Goal: Transaction & Acquisition: Purchase product/service

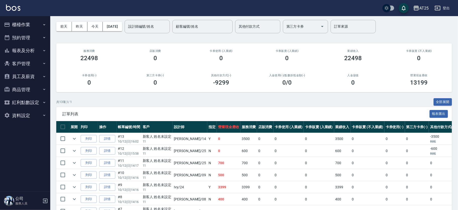
scroll to position [12, 0]
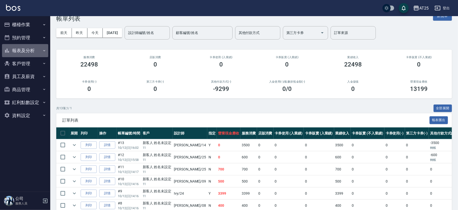
drag, startPoint x: 32, startPoint y: 51, endPoint x: 29, endPoint y: 50, distance: 3.6
click at [32, 51] on button "報表及分析" at bounding box center [25, 50] width 46 height 13
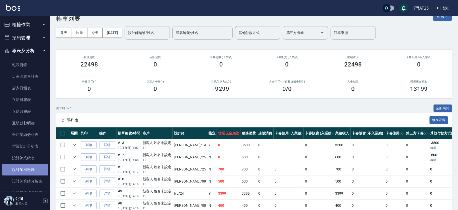
click at [40, 168] on link "設計師日報表" at bounding box center [25, 170] width 46 height 12
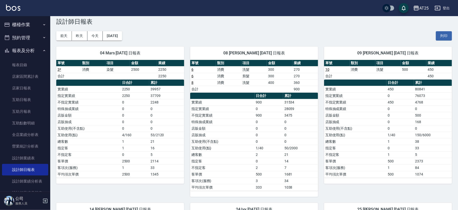
scroll to position [10, 0]
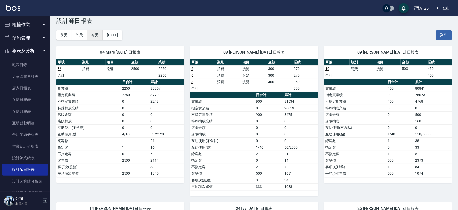
click at [99, 36] on button "今天" at bounding box center [95, 34] width 16 height 9
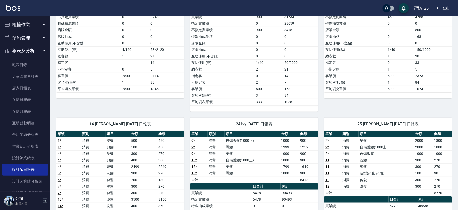
scroll to position [93, 0]
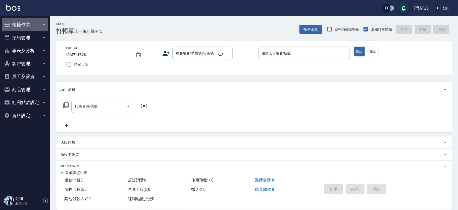
click at [30, 26] on button "櫃檯作業" at bounding box center [25, 24] width 46 height 13
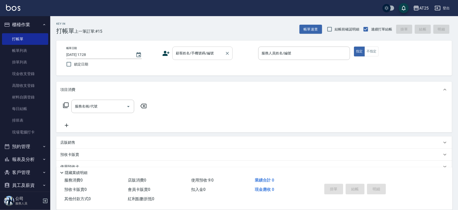
click at [211, 54] on input "顧客姓名/手機號碼/編號" at bounding box center [199, 53] width 48 height 9
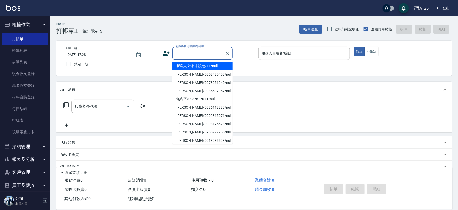
click at [213, 64] on li "新客人 姓名未設定/11/null" at bounding box center [202, 66] width 60 height 8
type input "新客人 姓名未設定/11/null"
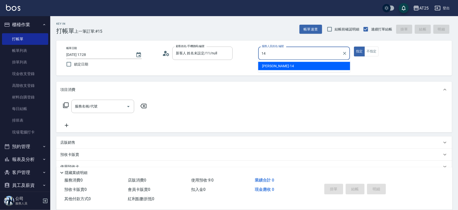
type input "Ken-14"
type button "true"
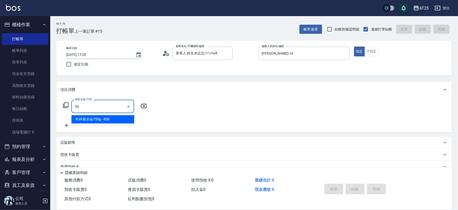
type input "501"
type input "100"
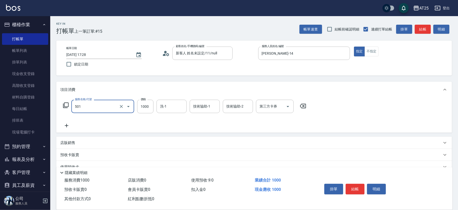
type input "染髮(501)"
type input "0"
type input "20"
type input "200"
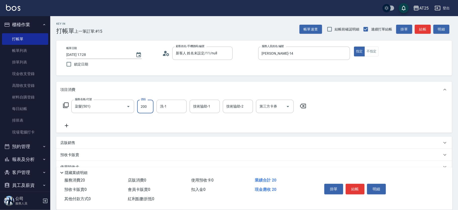
type input "200"
type input "2000"
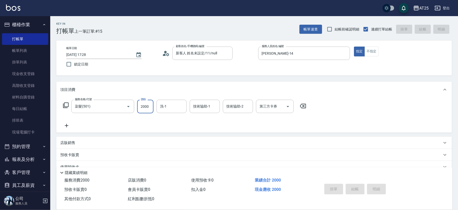
type input "2025/10/12 17:30"
type input "0"
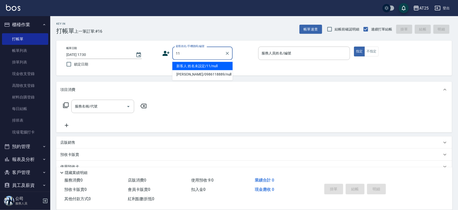
type input "新客人 姓名未設定/11/null"
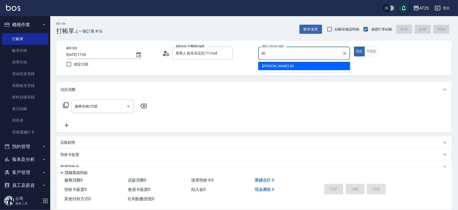
type input "Jessica-80"
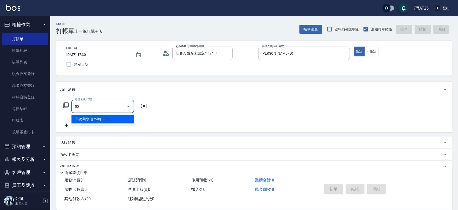
type input "501"
type input "100"
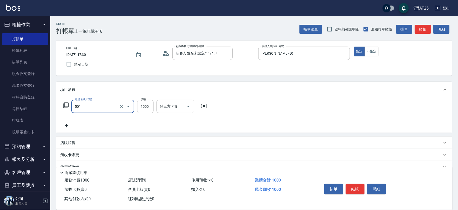
type input "染髮(501)"
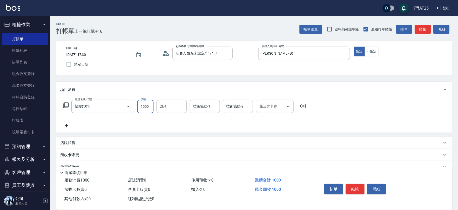
type input "0"
type input "23"
type input "20"
type input "230"
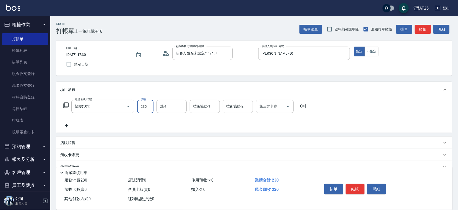
type input "2300"
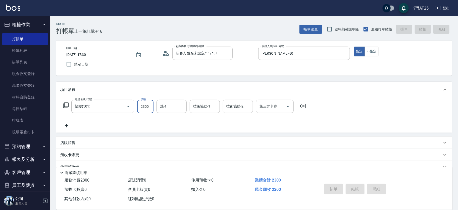
type input "0"
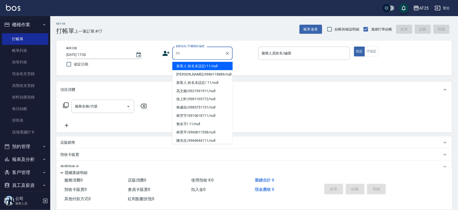
type input "新客人 姓名未設定/11/null"
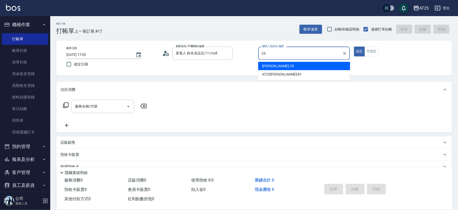
type input "Evan-25"
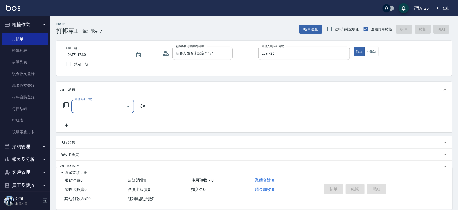
click at [133, 78] on div "Key In 打帳單 上一筆訂單:#17 帳單速查 結帳前確認明細 連續打單結帳 掛單 結帳 明細 帳單日期 2025/10/12 17:30 鎖定日期 顧客…" at bounding box center [254, 136] width 408 height 240
click at [118, 86] on div "項目消費" at bounding box center [254, 89] width 396 height 16
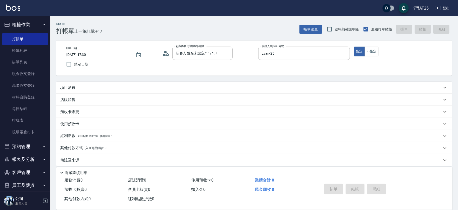
click at [94, 88] on div "項目消費" at bounding box center [251, 87] width 382 height 5
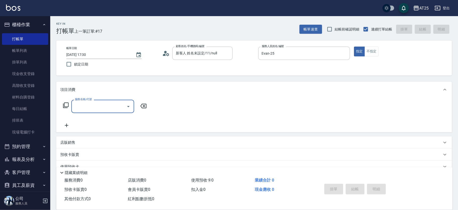
click at [91, 101] on label "服務名稱/代號" at bounding box center [83, 99] width 17 height 4
click at [91, 102] on input "服務名稱/代號" at bounding box center [99, 106] width 51 height 9
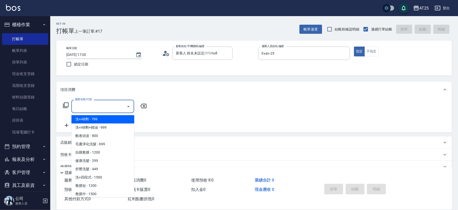
click at [98, 107] on input "服務名稱/代號" at bounding box center [99, 106] width 51 height 9
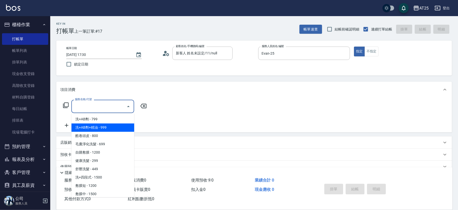
click at [111, 125] on span "洗+AB劑+精油 - 999" at bounding box center [102, 127] width 63 height 8
type input "洗+AB劑+精油(102)"
type input "90"
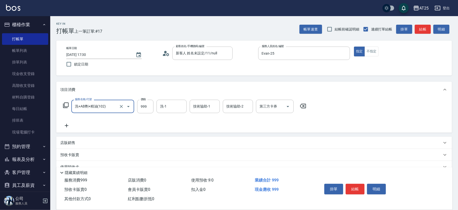
click at [85, 138] on div "店販銷售" at bounding box center [254, 142] width 396 height 12
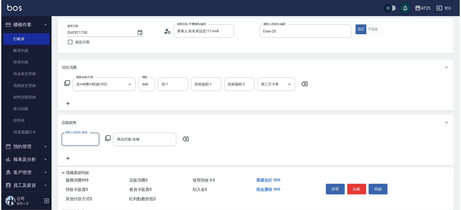
scroll to position [24, 0]
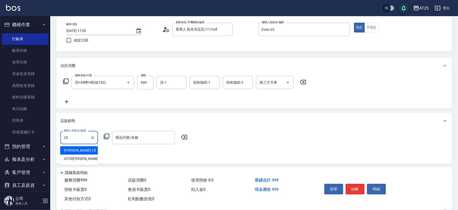
type input "Evan-25"
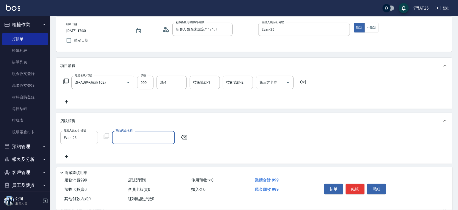
click at [108, 136] on icon at bounding box center [107, 136] width 6 height 6
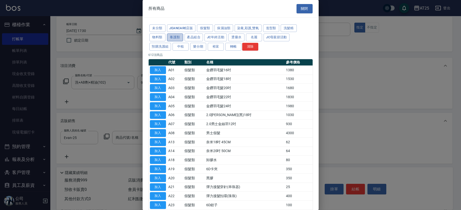
click at [173, 35] on button "養護類" at bounding box center [175, 37] width 16 height 8
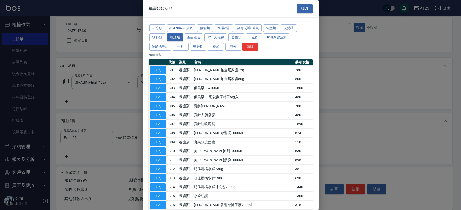
click at [203, 36] on div "未分類 JeanCare店販 假髮類 保濕油類 染膏,彩護,雙氧 造型類 洗髮精 物料類 養護類 產品組合 JC年終活動 燙藥水 名麗 JC母親節活動 預購洗…" at bounding box center [230, 38] width 164 height 28
click at [198, 37] on button "產品組合" at bounding box center [193, 37] width 19 height 8
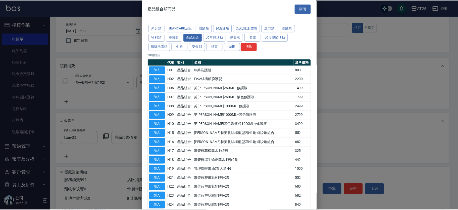
scroll to position [152, 0]
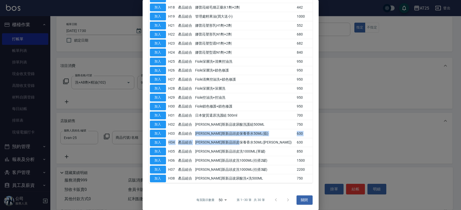
drag, startPoint x: 275, startPoint y: 141, endPoint x: 184, endPoint y: 128, distance: 92.1
click at [184, 128] on tbody "加入 H01 產品組合 年終洗護組 800 加入 H02 產品組合 Fiole結構鍍膜護髮 2200 加入 H06 產品組合 芙米勒260ML+修護液 149…" at bounding box center [230, 48] width 164 height 270
click at [247, 130] on td "喬娜斯新品頭皮保養香水50ML(藍)" at bounding box center [245, 133] width 102 height 9
drag, startPoint x: 257, startPoint y: 134, endPoint x: 164, endPoint y: 131, distance: 92.3
click at [172, 130] on tr "加入 H33 產品組合 喬娜斯新品頭皮保養香水50ML(藍) 630" at bounding box center [230, 133] width 164 height 9
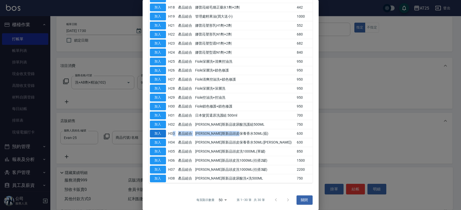
click at [160, 133] on button "加入" at bounding box center [158, 133] width 16 height 8
type input "喬娜斯新品頭皮保養香水50ML(藍)"
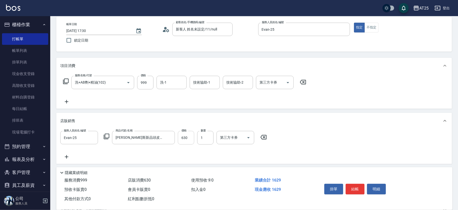
click at [181, 138] on input "630" at bounding box center [186, 138] width 16 height 14
type input "100"
type input "50"
type input "140"
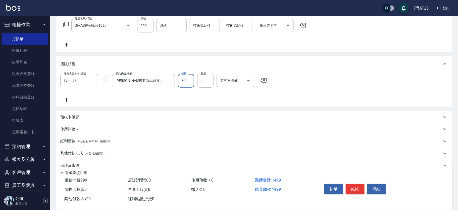
scroll to position [89, 0]
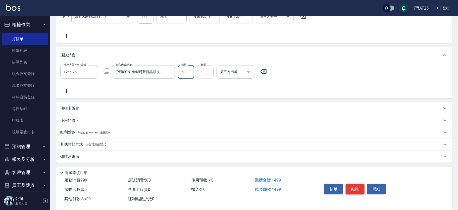
type input "500"
click at [354, 188] on button "結帳" at bounding box center [355, 188] width 19 height 11
type input "2025/10/12 17:32"
type input "0"
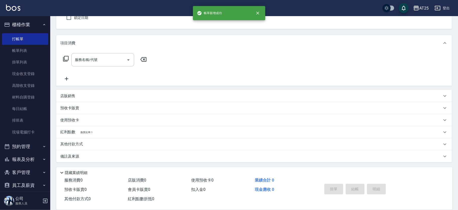
scroll to position [0, 0]
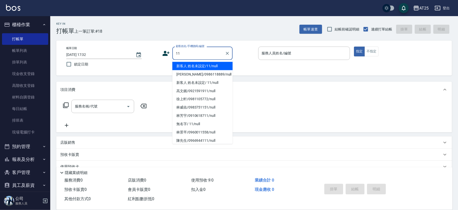
type input "新客人 姓名未設定/11/null"
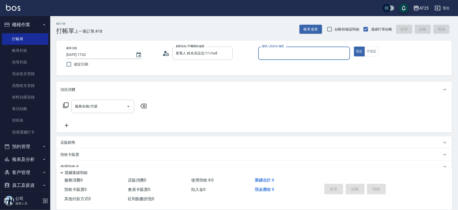
type input "3"
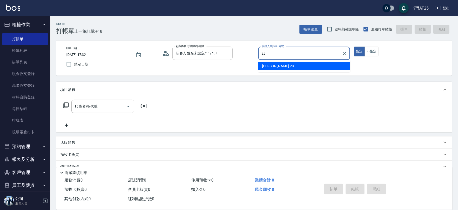
type input "Emma-23"
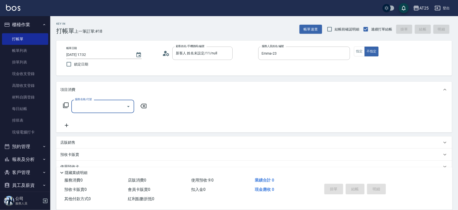
click at [99, 110] on input "服務名稱/代號" at bounding box center [99, 106] width 51 height 9
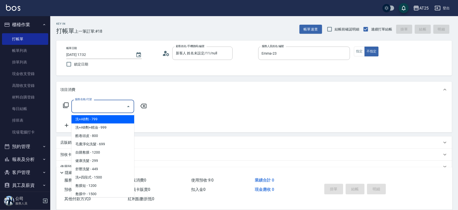
click at [102, 124] on span "洗+AB劑+精油 - 999" at bounding box center [102, 127] width 63 height 8
type input "洗+AB劑+精油(102)"
type input "90"
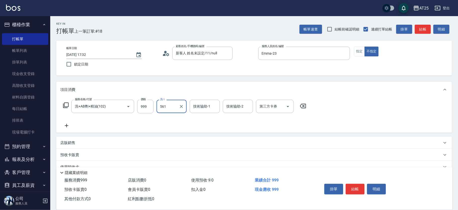
type input "561"
type input "游惠文-61"
click at [168, 107] on input "洗-1" at bounding box center [172, 106] width 26 height 9
type input "游惠文-61"
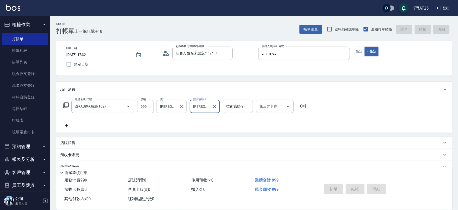
type input "2025/10/12 17:33"
type input "0"
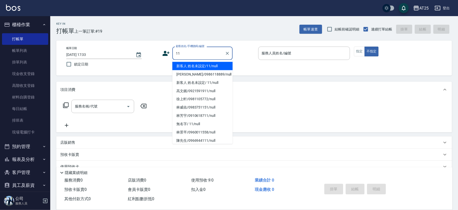
type input "新客人 姓名未設定/11/null"
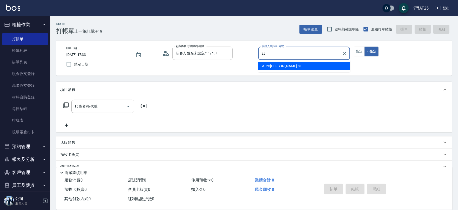
type input "Emma-23"
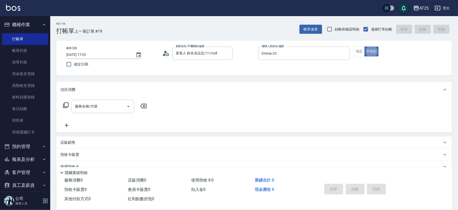
type button "false"
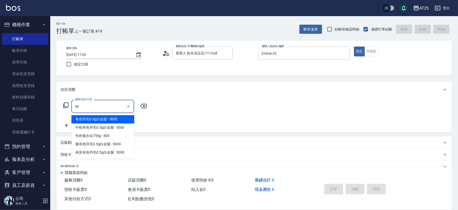
type input "501"
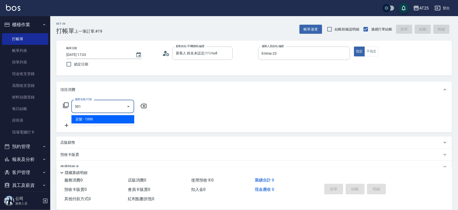
type input "100"
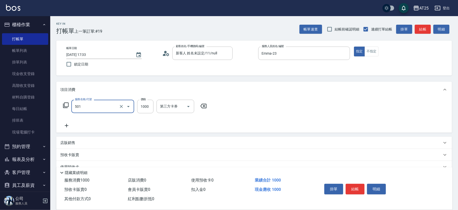
type input "染髮(501)"
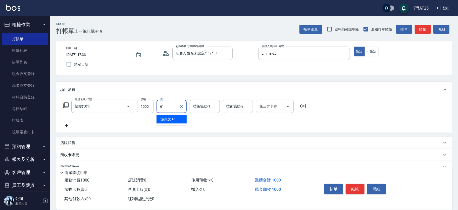
type input "游惠文-61"
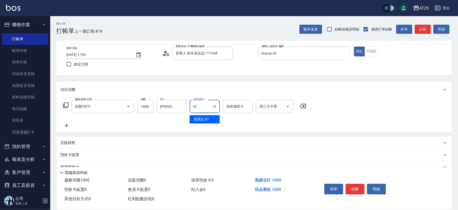
type input "游惠文-61"
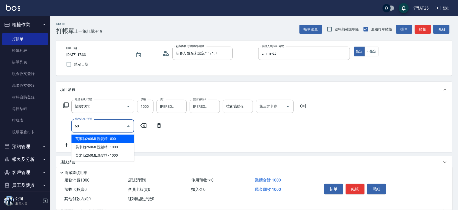
type input "601"
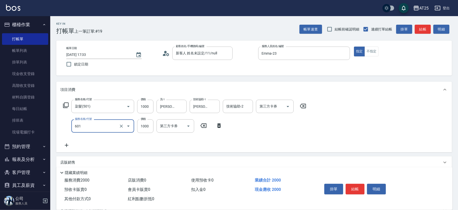
type input "200"
type input "自備護髮(1000上)(601)"
type input "100"
type input "80"
type input "180"
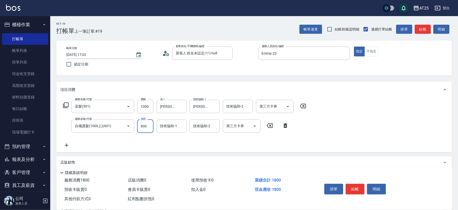
type input "800"
type input "游惠文-61"
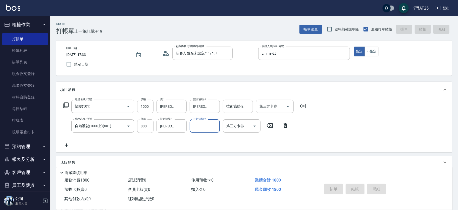
type input "0"
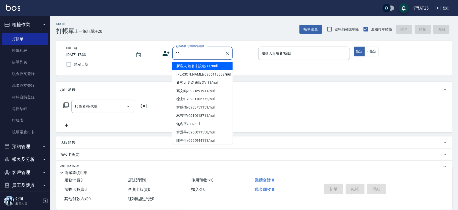
type input "新客人 姓名未設定/11/null"
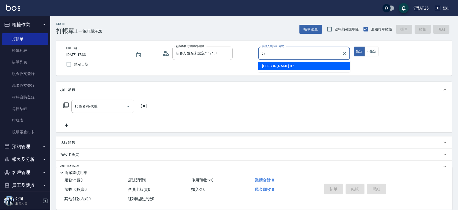
type input "Cooper-07"
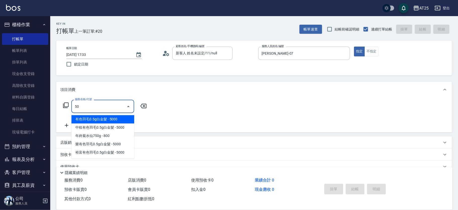
type input "501"
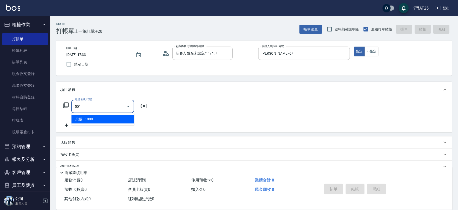
type input "100"
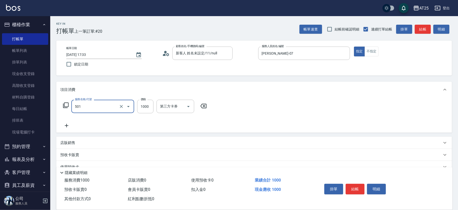
type input "染髮(501)"
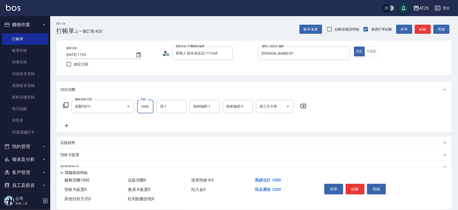
type input "1"
type input "0"
type input "12"
type input "10"
type input "1280"
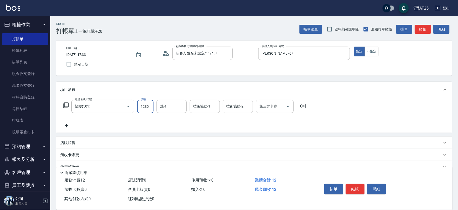
type input "120"
type input "1280"
type input "游惠心-68"
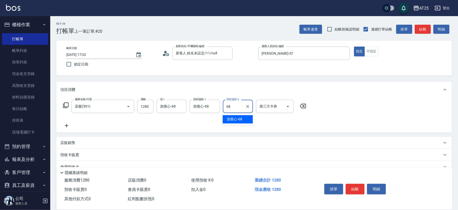
type input "游惠心-68"
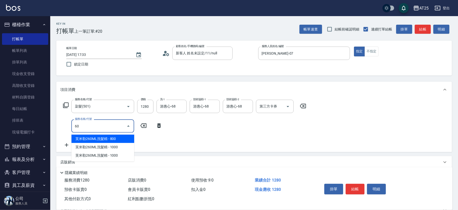
type input "601"
type input "220"
type input "自備護髮(1000上)(601)"
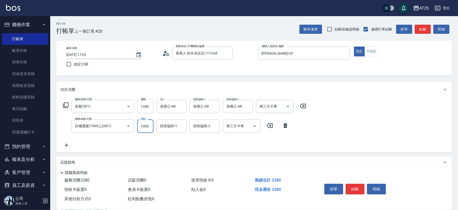
type input "120"
type input "2"
type input "130"
type input "23"
type input "150"
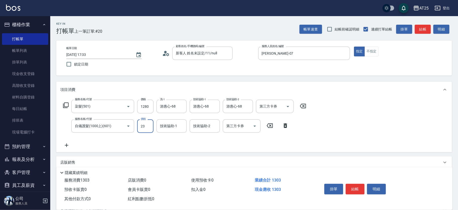
type input "230"
type input "350"
type input "2300"
type input "游惠心-68"
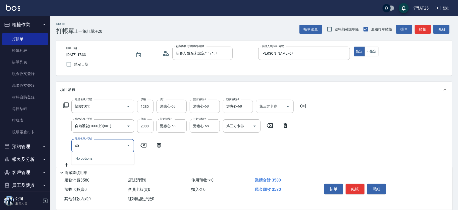
type input "401"
type input "380"
type input "剪髮(401)"
type input "350"
type input "60"
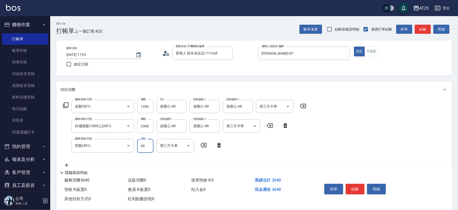
type input "410"
type input "600"
type input "201"
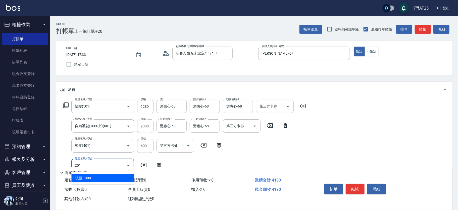
type input "440"
type input "洗髮(201)"
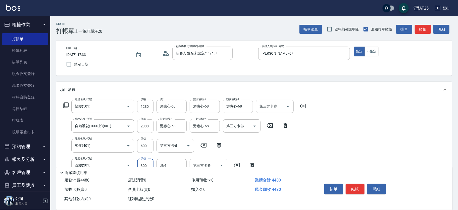
type input "410"
type input "0"
type input "游惠心-68"
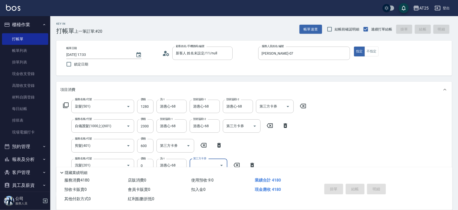
type input "2025/10/12 17:34"
type input "0"
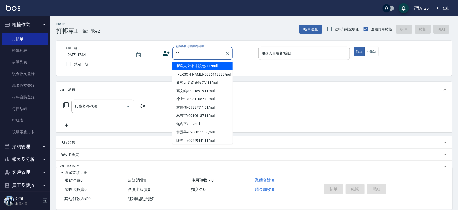
type input "新客人 姓名未設定/11/null"
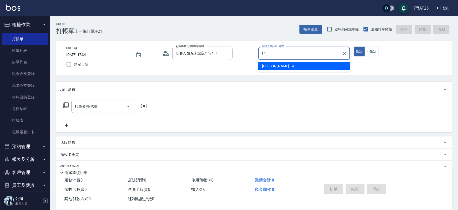
type input "Ken-14"
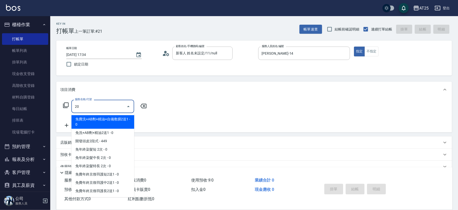
type input "201"
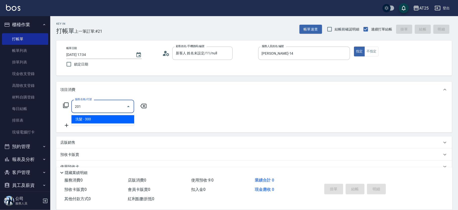
type input "30"
type input "洗髮(201)"
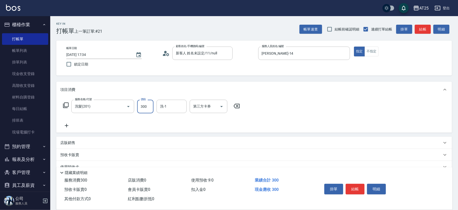
type input "0"
type input "40"
type input "400"
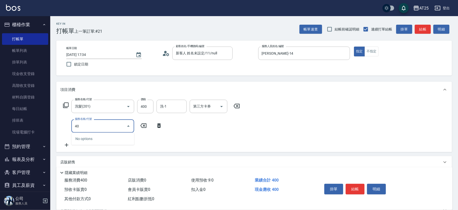
type input "401"
type input "70"
type input "剪髮(401)"
type input "40"
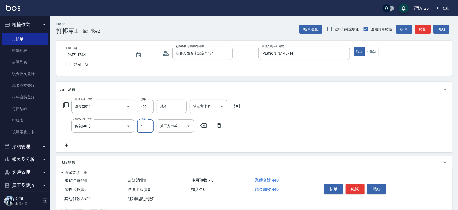
type input "80"
type input "400"
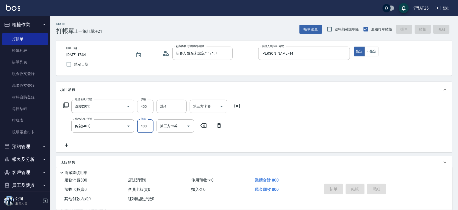
type input "0"
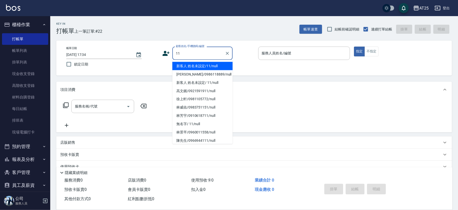
type input "新客人 姓名未設定/11/null"
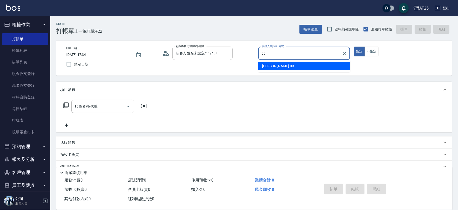
type input "Kevin-09"
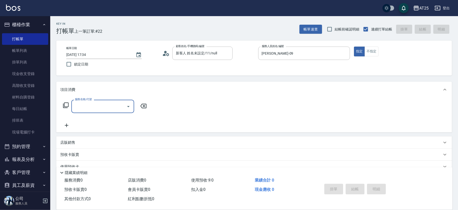
type input "0"
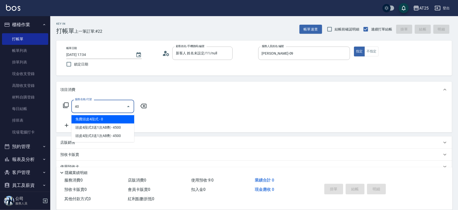
type input "401"
type input "30"
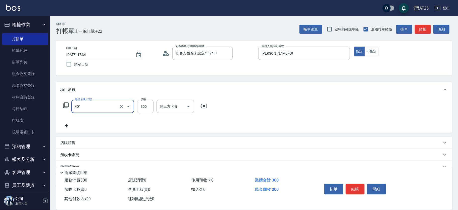
type input "剪髮(401)"
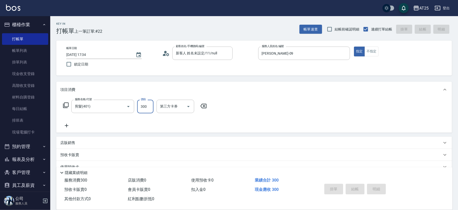
type input "0"
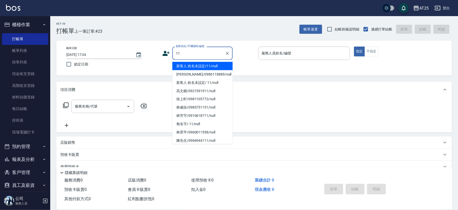
type input "新客人 姓名未設定/11/null"
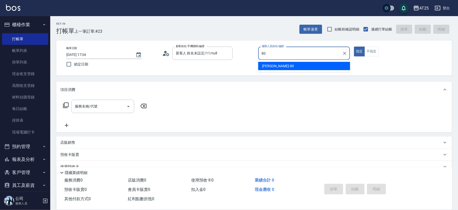
type input "Jessica-80"
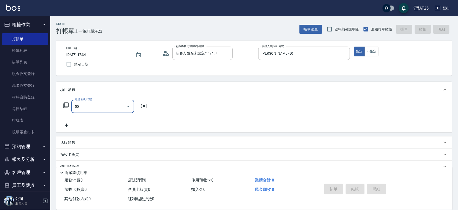
type input "501"
type input "100"
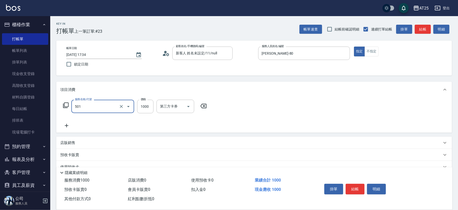
type input "0"
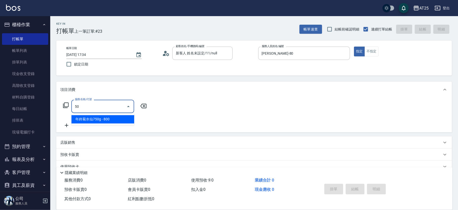
type input "501"
type input "100"
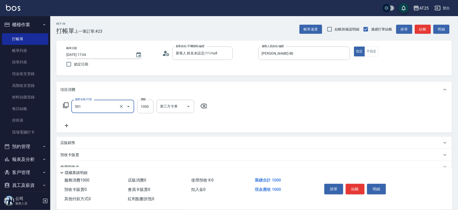
type input "染髮(501)"
type input "0"
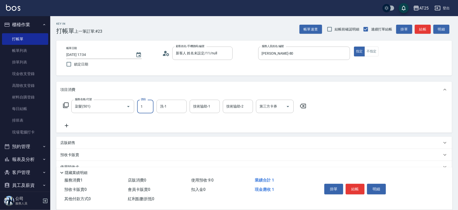
type input "16"
type input "10"
type input "1680"
type input "160"
type input "1680"
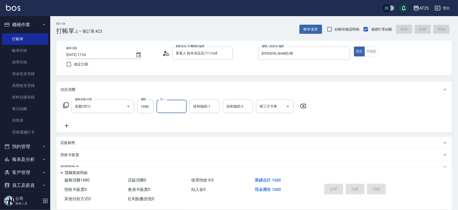
type input "0"
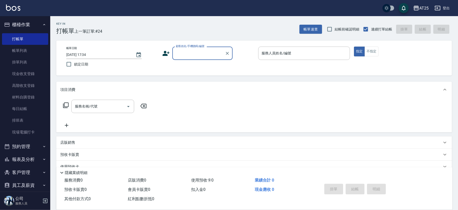
click at [195, 53] on input "顧客姓名/手機號碼/編號" at bounding box center [199, 53] width 48 height 9
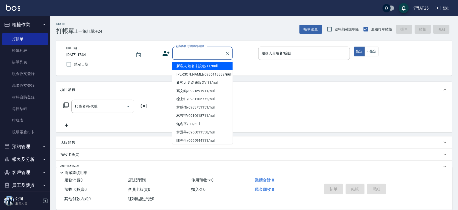
click at [205, 62] on li "新客人 姓名未設定/11/null" at bounding box center [202, 66] width 60 height 8
type input "新客人 姓名未設定/11/null"
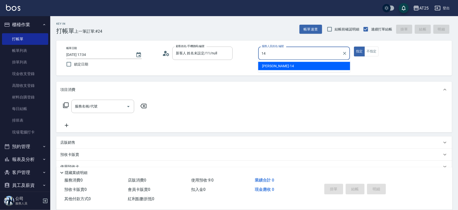
type input "Ken-14"
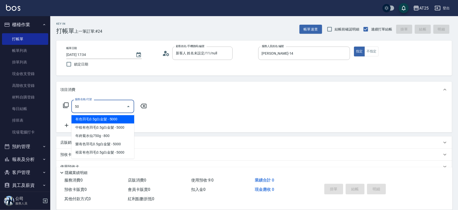
type input "501"
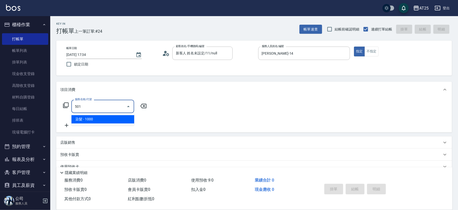
type input "100"
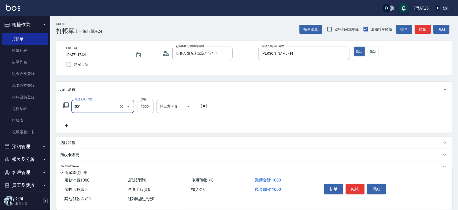
type input "染髮(501)"
type input "0"
type input "20"
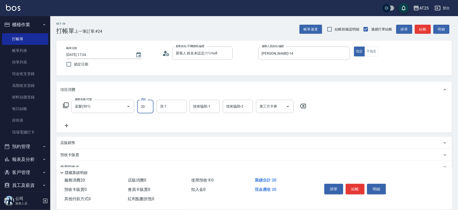
type input "20"
type input "200"
type input "2000"
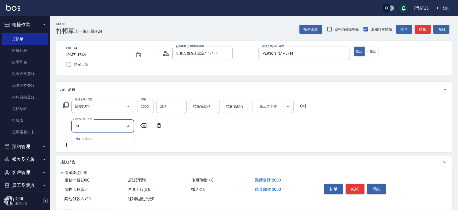
type input "705"
type input "700"
type input "新羽毛鉑金接髮調整(705)"
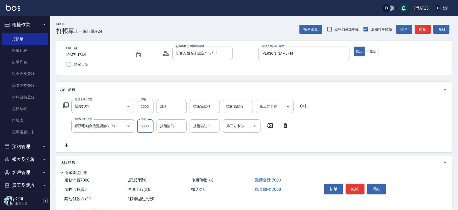
type input "200"
type input "15"
type input "210"
type input "1580"
type input "350"
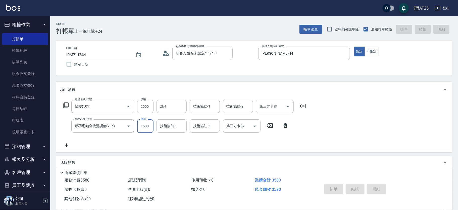
type input "2025/10/12 17:35"
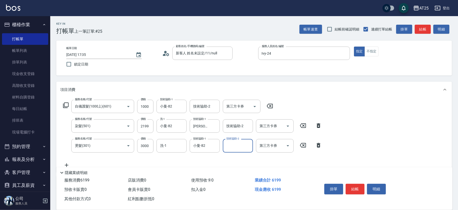
scroll to position [72, 0]
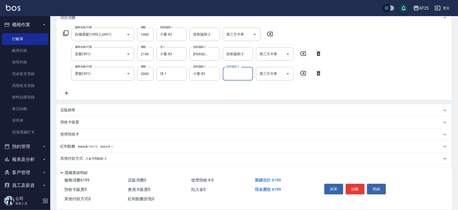
click at [75, 109] on p "店販銷售" at bounding box center [67, 109] width 15 height 5
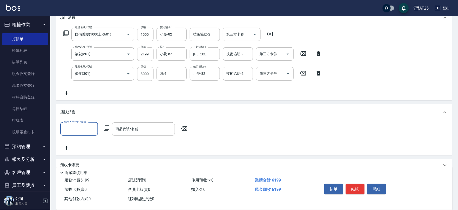
scroll to position [0, 0]
click at [90, 110] on div "店販銷售" at bounding box center [251, 111] width 382 height 5
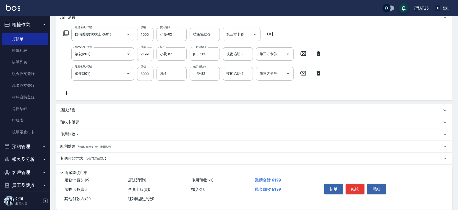
scroll to position [86, 0]
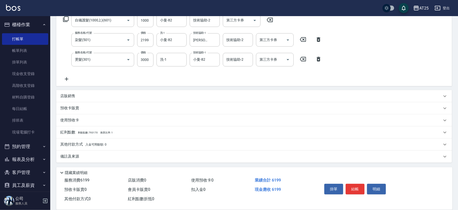
click at [66, 141] on p "其他付款方式 入金可用餘額: 0" at bounding box center [83, 144] width 46 height 6
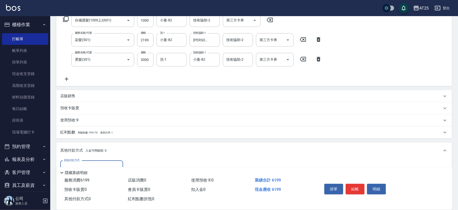
scroll to position [100, 0]
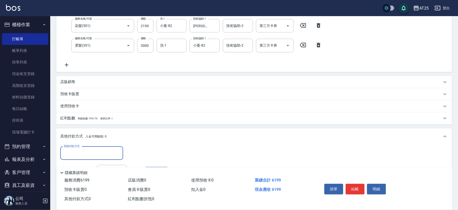
click at [95, 149] on input "其他付款方式" at bounding box center [92, 152] width 58 height 9
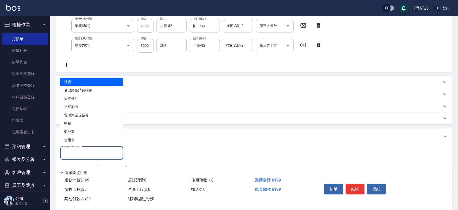
click at [89, 85] on span "轉帳" at bounding box center [91, 82] width 63 height 8
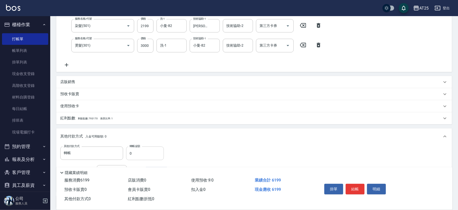
drag, startPoint x: 146, startPoint y: 160, endPoint x: 141, endPoint y: 158, distance: 4.9
click at [141, 158] on div "其他付款方式 轉帳 其他付款方式 轉帳金額 0 轉帳金額 入金剩餘： 0元 0 ​ 整筆扣入金 0元 異動入金" at bounding box center [114, 166] width 108 height 41
drag, startPoint x: 141, startPoint y: 157, endPoint x: 115, endPoint y: 158, distance: 25.9
click at [115, 158] on div "其他付款方式 轉帳 其他付款方式 轉帳金額 0 轉帳金額" at bounding box center [114, 153] width 108 height 14
click at [458, 155] on html "AT25 登出 櫃檯作業 打帳單 帳單列表 掛單列表 現金收支登錄 高階收支登錄 材料自購登錄 每日結帳 排班表 現場電腦打卡 預約管理 預約管理 單日預約紀…" at bounding box center [229, 77] width 458 height 355
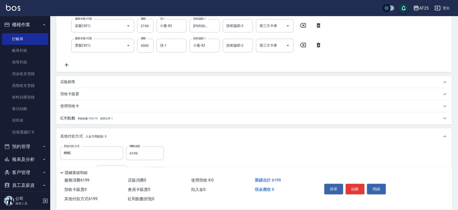
scroll to position [0, 0]
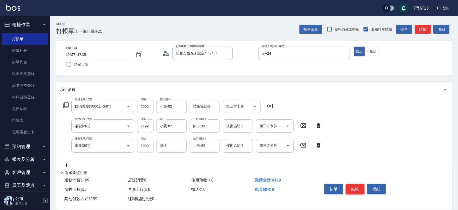
click at [356, 191] on button "結帳" at bounding box center [355, 188] width 19 height 11
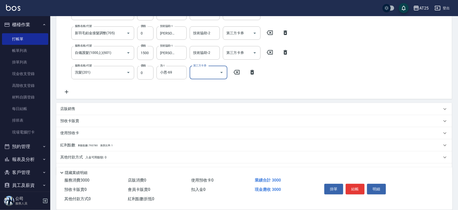
scroll to position [105, 0]
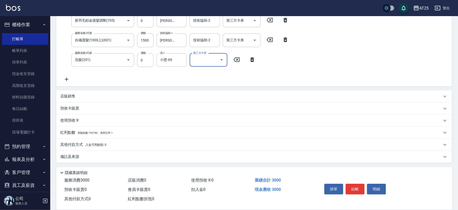
click at [70, 142] on p "其他付款方式 入金可用餘額: 0" at bounding box center [83, 145] width 46 height 6
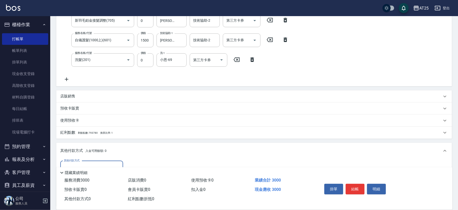
scroll to position [165, 0]
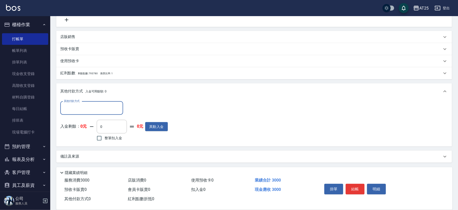
click at [74, 105] on input "其他付款方式" at bounding box center [92, 108] width 58 height 9
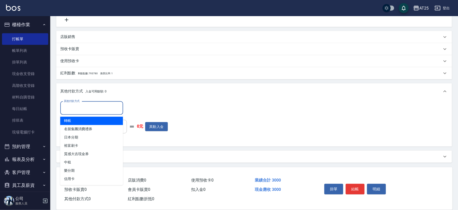
click at [77, 119] on span "轉帳" at bounding box center [91, 121] width 63 height 8
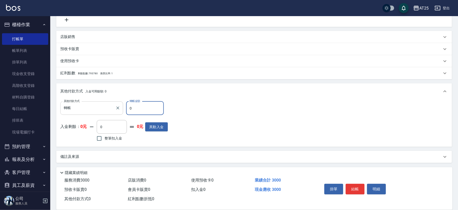
drag, startPoint x: 140, startPoint y: 111, endPoint x: 120, endPoint y: 111, distance: 19.8
click at [120, 111] on div "其他付款方式 轉帳 其他付款方式 轉帳金額 0 轉帳金額" at bounding box center [114, 108] width 108 height 14
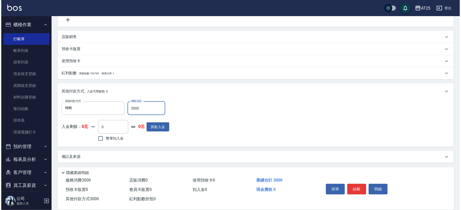
scroll to position [0, 0]
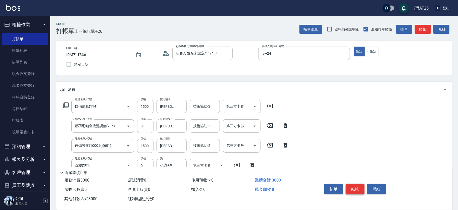
click at [363, 186] on button "結帳" at bounding box center [355, 188] width 19 height 11
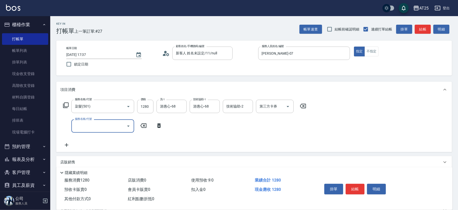
click at [68, 104] on icon at bounding box center [66, 105] width 6 height 6
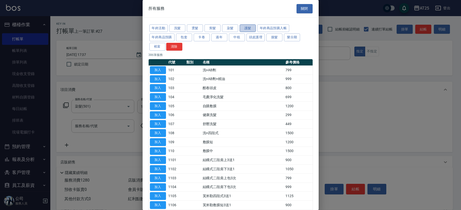
click at [246, 28] on button "護髮" at bounding box center [247, 28] width 16 height 8
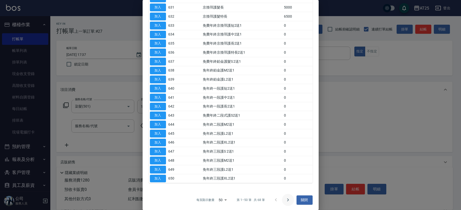
click at [288, 199] on icon "Go to next page" at bounding box center [288, 199] width 6 height 6
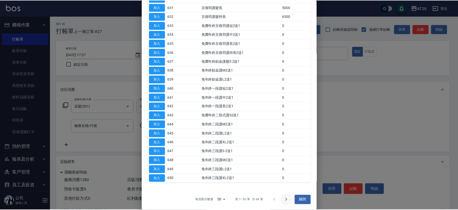
scroll to position [45, 0]
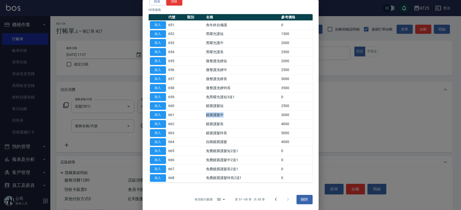
drag, startPoint x: 230, startPoint y: 116, endPoint x: 186, endPoint y: 118, distance: 44.3
click at [186, 118] on tr "加入 661 鍍膜護髮中 3000" at bounding box center [230, 114] width 164 height 9
click at [158, 124] on button "加入" at bounding box center [158, 124] width 16 height 8
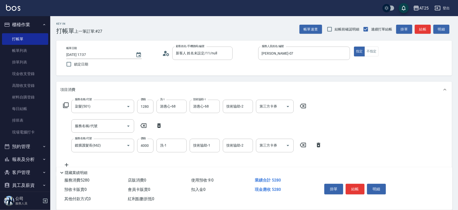
click at [158, 125] on icon at bounding box center [159, 125] width 13 height 6
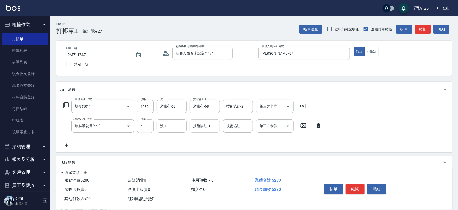
click at [193, 128] on input "技術協助-1" at bounding box center [205, 125] width 26 height 9
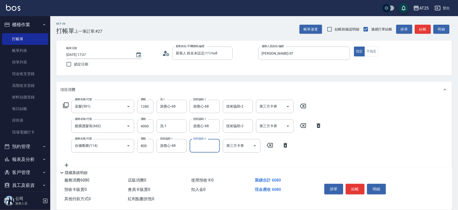
scroll to position [86, 0]
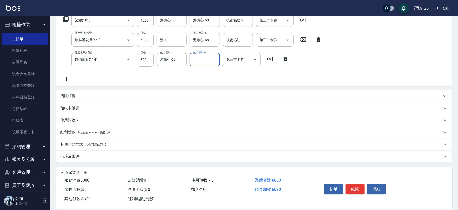
click at [118, 145] on div "其他付款方式 入金可用餘額: 0" at bounding box center [251, 144] width 382 height 6
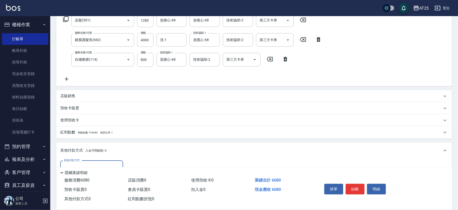
scroll to position [145, 0]
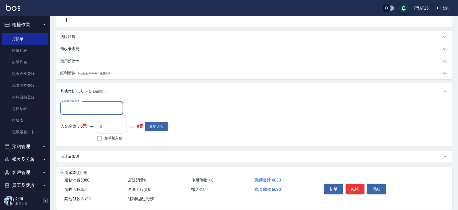
click at [81, 111] on input "其他付款方式" at bounding box center [92, 108] width 58 height 9
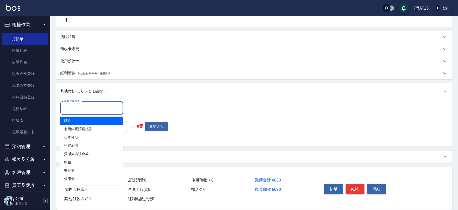
click at [78, 123] on span "轉帳" at bounding box center [91, 120] width 63 height 8
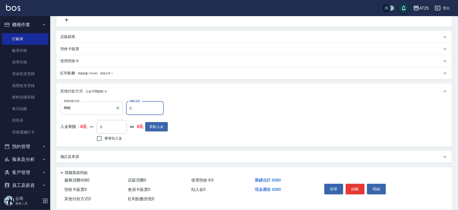
drag, startPoint x: 136, startPoint y: 109, endPoint x: 112, endPoint y: 108, distance: 23.4
click at [112, 108] on div "其他付款方式 轉帳 其他付款方式 轉帳金額 0 轉帳金額" at bounding box center [114, 108] width 108 height 14
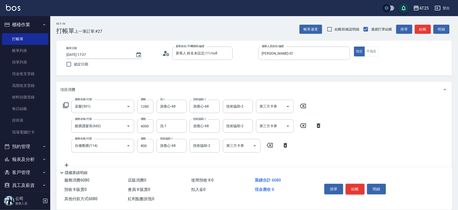
click at [352, 185] on button "結帳" at bounding box center [355, 188] width 19 height 11
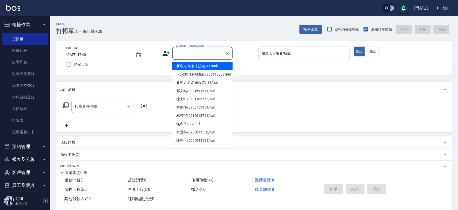
drag, startPoint x: 193, startPoint y: 52, endPoint x: 206, endPoint y: 60, distance: 15.3
click at [193, 53] on input "顧客姓名/手機號碼/編號" at bounding box center [199, 53] width 48 height 9
click at [208, 63] on li "新客人 姓名未設定/11/null" at bounding box center [202, 66] width 60 height 8
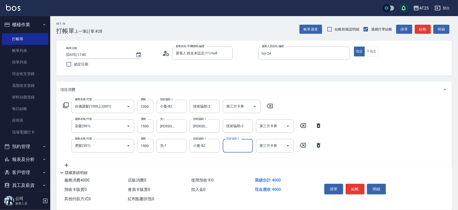
scroll to position [86, 0]
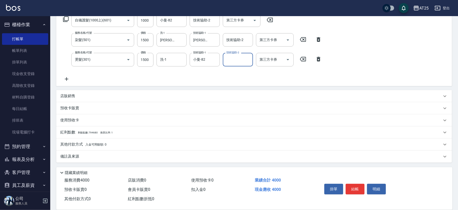
drag, startPoint x: 77, startPoint y: 142, endPoint x: 79, endPoint y: 139, distance: 3.4
click at [77, 142] on p "其他付款方式 入金可用餘額: 0" at bounding box center [83, 144] width 46 height 6
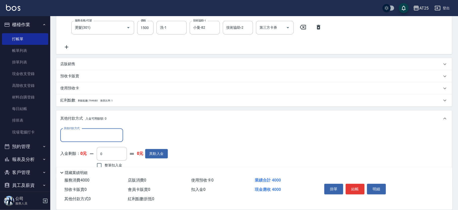
scroll to position [123, 0]
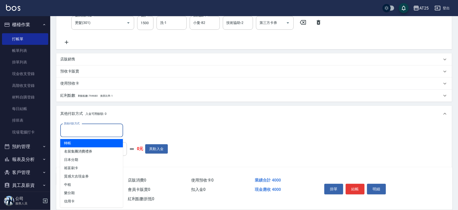
click at [83, 128] on input "其他付款方式" at bounding box center [92, 130] width 58 height 9
click at [84, 140] on span "轉帳" at bounding box center [91, 143] width 63 height 8
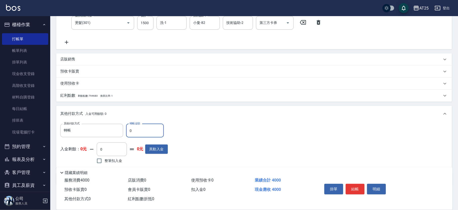
drag, startPoint x: 125, startPoint y: 133, endPoint x: 110, endPoint y: 137, distance: 16.0
click at [110, 137] on div "其他付款方式 轉帳 其他付款方式 轉帳金額 0 轉帳金額 入金剩餘： 0元 0 ​ 整筆扣入金 0元 異動入金" at bounding box center [114, 144] width 108 height 41
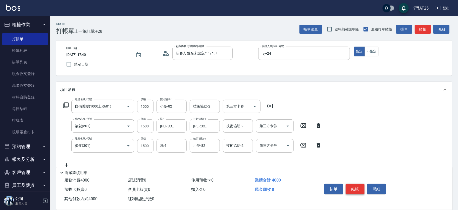
click at [352, 187] on button "結帳" at bounding box center [355, 188] width 19 height 11
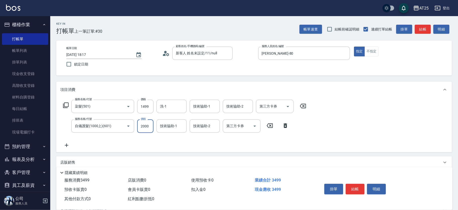
scroll to position [58, 0]
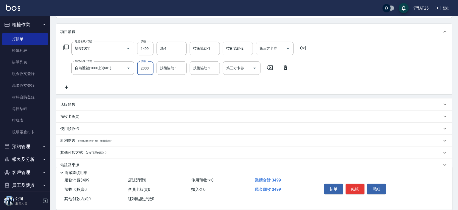
click at [85, 152] on span "入金可用餘額: 0" at bounding box center [95, 153] width 21 height 4
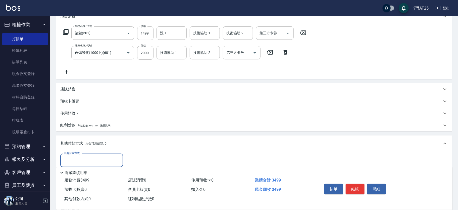
scroll to position [0, 0]
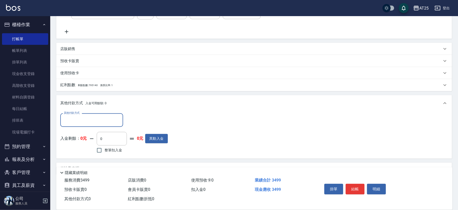
click at [98, 123] on input "其他付款方式" at bounding box center [92, 119] width 58 height 9
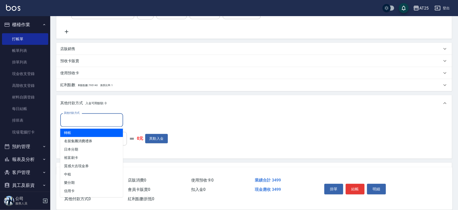
click at [96, 135] on span "轉帳" at bounding box center [91, 132] width 63 height 8
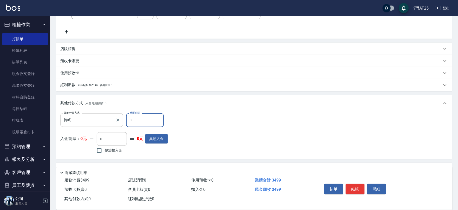
drag, startPoint x: 140, startPoint y: 121, endPoint x: 94, endPoint y: 118, distance: 45.5
click at [93, 121] on div "其他付款方式 轉帳 其他付款方式 轉帳金額 0 轉帳金額" at bounding box center [114, 120] width 108 height 14
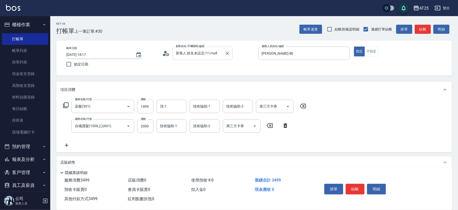
click at [225, 54] on icon "Clear" at bounding box center [227, 53] width 5 height 5
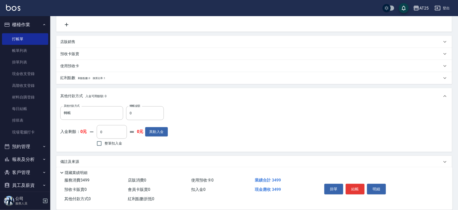
scroll to position [125, 0]
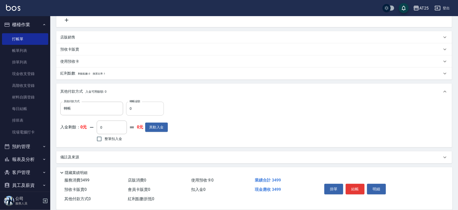
click at [146, 112] on input "0" at bounding box center [145, 109] width 38 height 14
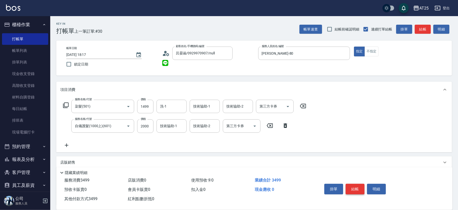
click at [361, 185] on button "結帳" at bounding box center [355, 188] width 19 height 11
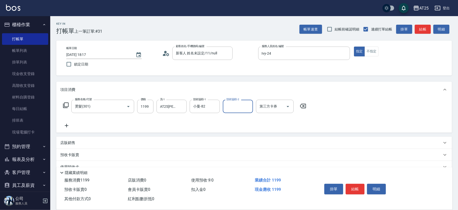
scroll to position [47, 0]
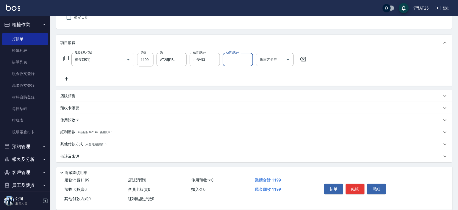
click at [128, 140] on div "其他付款方式 入金可用餘額: 0" at bounding box center [254, 144] width 396 height 12
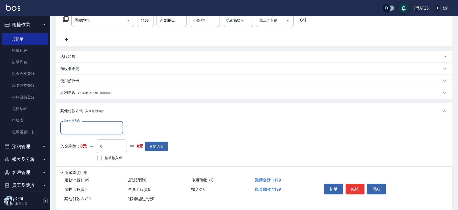
scroll to position [0, 0]
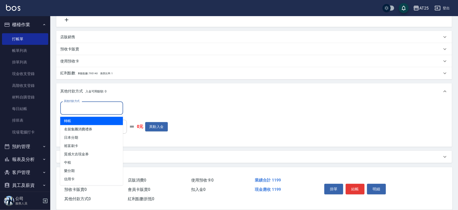
click at [84, 109] on input "其他付款方式" at bounding box center [92, 108] width 58 height 9
click at [84, 121] on span "轉帳" at bounding box center [91, 121] width 63 height 8
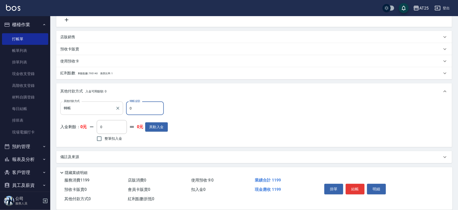
drag, startPoint x: 132, startPoint y: 111, endPoint x: 109, endPoint y: 112, distance: 23.6
click at [110, 112] on div "其他付款方式 轉帳 其他付款方式 轉帳金額 0 轉帳金額" at bounding box center [114, 108] width 108 height 14
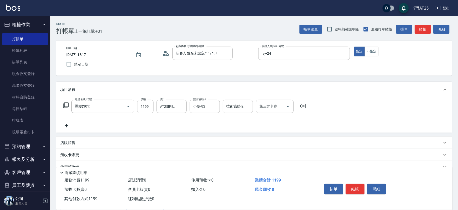
click at [359, 188] on button "結帳" at bounding box center [355, 188] width 19 height 11
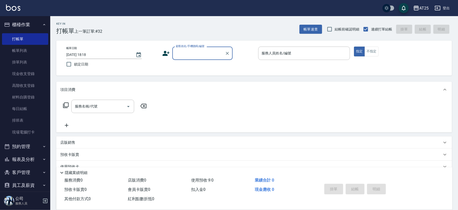
click at [72, 85] on div "項目消費" at bounding box center [254, 89] width 396 height 16
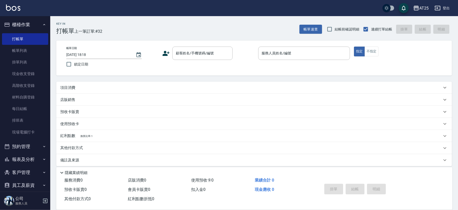
click at [79, 99] on div "店販銷售" at bounding box center [251, 99] width 382 height 5
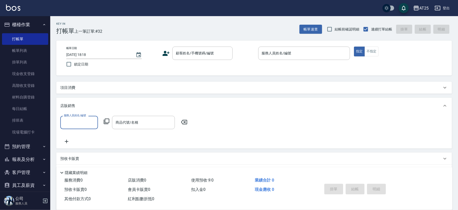
click at [111, 122] on div "服務人員姓名/編號 服務人員姓名/編號 商品代號/名稱 商品代號/名稱" at bounding box center [125, 122] width 130 height 13
click at [109, 123] on icon at bounding box center [107, 121] width 6 height 6
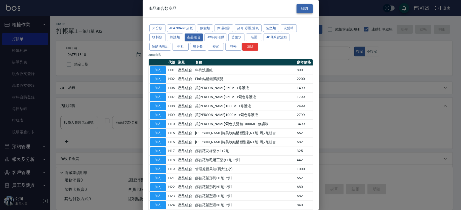
click at [298, 10] on button "關閉" at bounding box center [304, 8] width 16 height 9
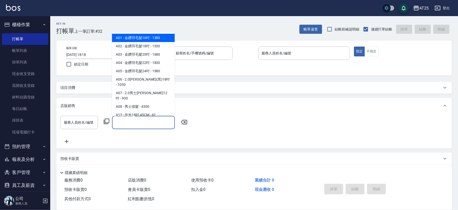
click at [138, 122] on input "商品代號/名稱" at bounding box center [143, 122] width 58 height 9
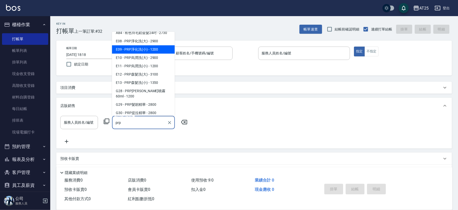
scroll to position [11, 0]
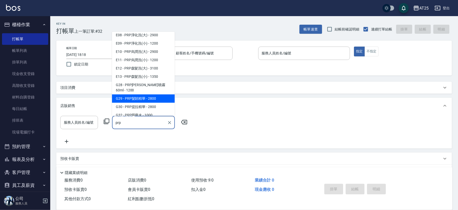
click at [151, 94] on span "G29 - PRP髮韌精華 - 2800" at bounding box center [143, 98] width 63 height 8
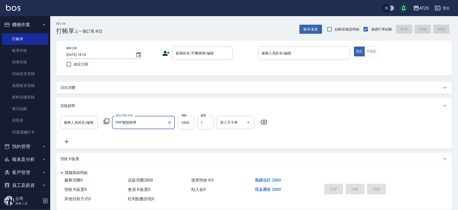
click at [105, 119] on icon at bounding box center [107, 121] width 6 height 6
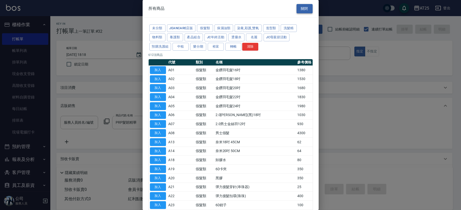
click at [299, 5] on button "關閉" at bounding box center [304, 8] width 16 height 9
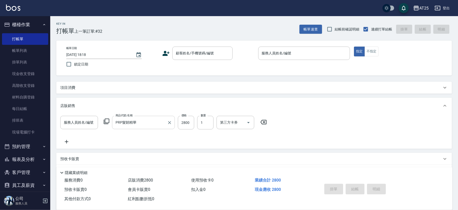
click at [139, 117] on div "PRP髮韌精華 商品代號/名稱" at bounding box center [143, 122] width 63 height 13
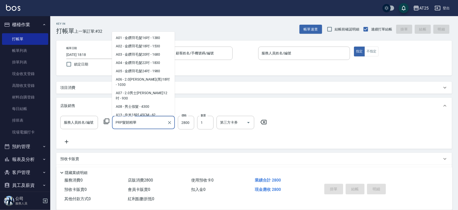
scroll to position [1921, 0]
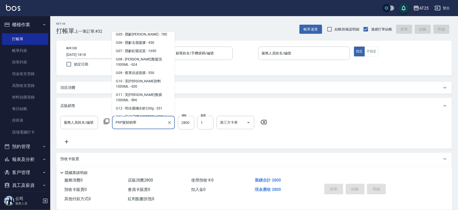
drag, startPoint x: 140, startPoint y: 122, endPoint x: 124, endPoint y: 124, distance: 16.9
click at [124, 124] on input "PRP髮韌精華" at bounding box center [139, 122] width 51 height 9
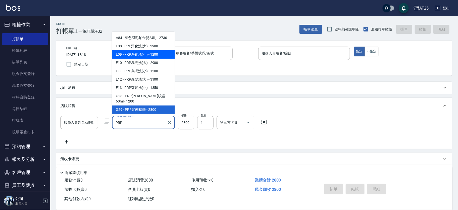
scroll to position [11, 0]
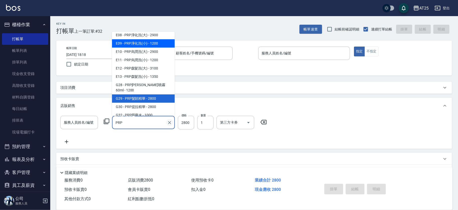
click at [170, 121] on icon "Clear" at bounding box center [169, 122] width 3 height 3
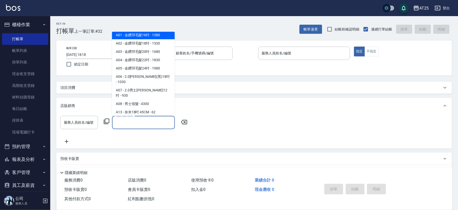
scroll to position [10, 0]
click at [125, 123] on input "商品代號/名稱" at bounding box center [143, 122] width 58 height 9
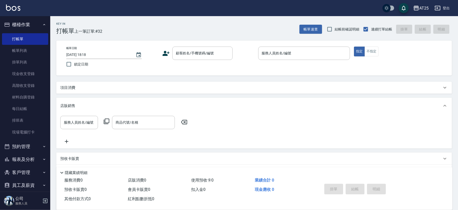
click at [93, 87] on div "項目消費" at bounding box center [251, 87] width 382 height 5
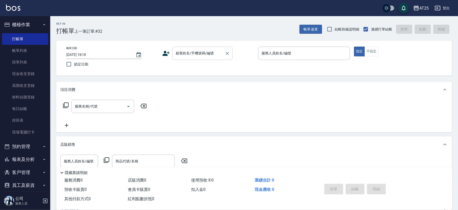
click at [196, 56] on input "顧客姓名/手機號碼/編號" at bounding box center [199, 53] width 48 height 9
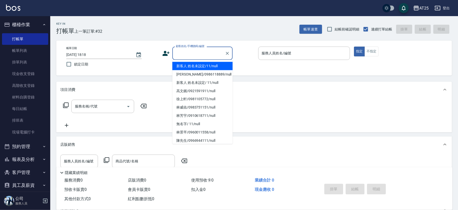
click at [202, 65] on li "新客人 姓名未設定/11/null" at bounding box center [202, 66] width 60 height 8
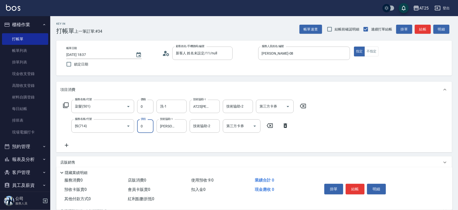
click at [147, 122] on input "0" at bounding box center [145, 126] width 16 height 14
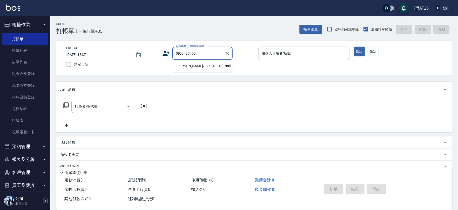
click at [196, 65] on li "許呤芳/0958480403/null" at bounding box center [202, 66] width 60 height 8
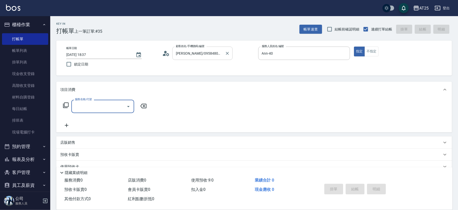
click at [225, 52] on icon "Clear" at bounding box center [227, 53] width 5 height 5
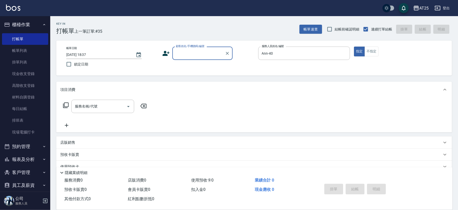
click at [197, 55] on input "顧客姓名/手機號碼/編號" at bounding box center [199, 53] width 48 height 9
click at [205, 65] on li "新客人 姓名未設定/11/null" at bounding box center [202, 66] width 60 height 8
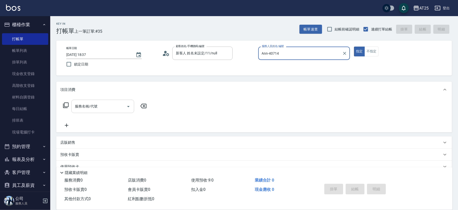
click at [354, 46] on button "指定" at bounding box center [359, 51] width 11 height 10
click at [210, 93] on div "項目消費" at bounding box center [254, 89] width 396 height 16
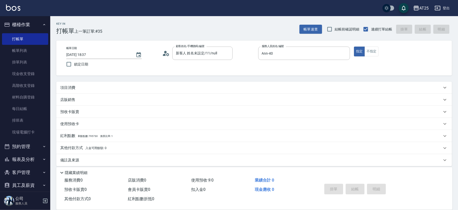
click at [95, 85] on div "項目消費" at bounding box center [251, 87] width 382 height 5
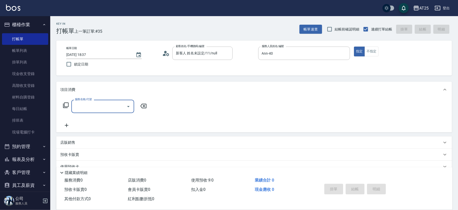
scroll to position [0, 0]
click at [80, 106] on input "服務名稱/代號" at bounding box center [99, 106] width 51 height 9
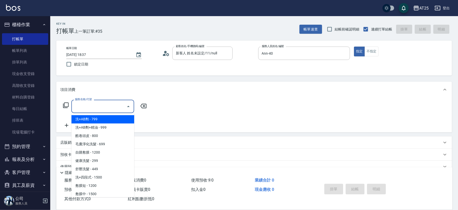
click at [101, 128] on span "洗+AB劑+精油 - 999" at bounding box center [102, 127] width 63 height 8
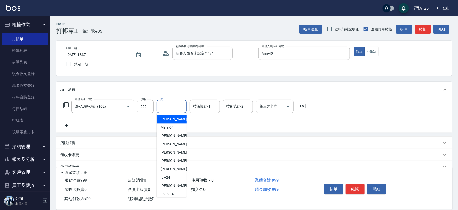
click at [177, 108] on input "洗-1" at bounding box center [172, 106] width 26 height 9
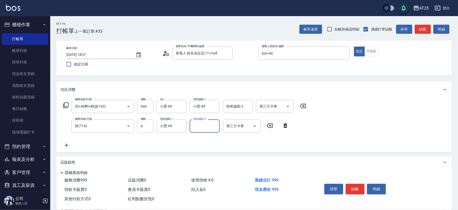
scroll to position [44, 0]
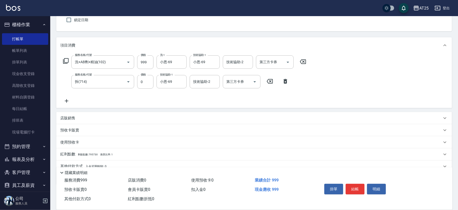
click at [76, 120] on div "店販銷售" at bounding box center [251, 117] width 382 height 5
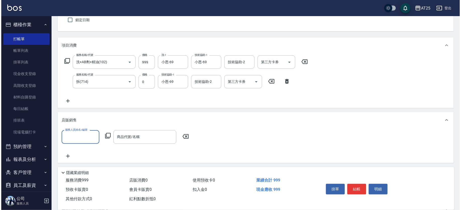
scroll to position [0, 0]
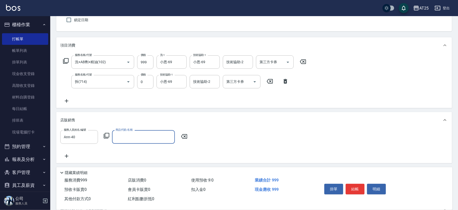
click at [107, 134] on icon at bounding box center [107, 135] width 6 height 6
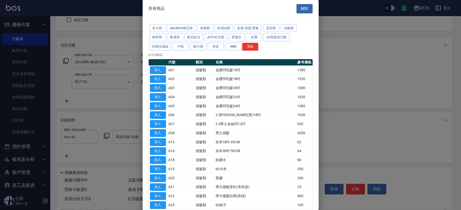
click at [195, 36] on button "產品組合" at bounding box center [193, 37] width 19 height 8
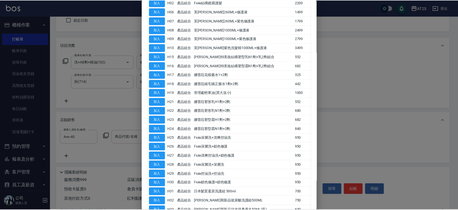
scroll to position [152, 0]
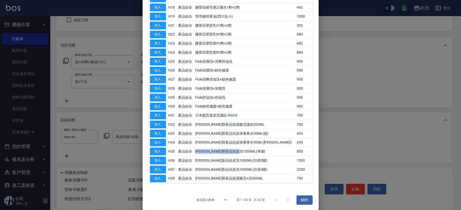
drag, startPoint x: 264, startPoint y: 152, endPoint x: 195, endPoint y: 152, distance: 68.3
click at [195, 152] on tr "加入 H35 產品組合 喬娜斯新品頭皮洗1000ML(單罐) 850" at bounding box center [230, 151] width 164 height 9
click at [159, 149] on button "加入" at bounding box center [158, 151] width 16 height 8
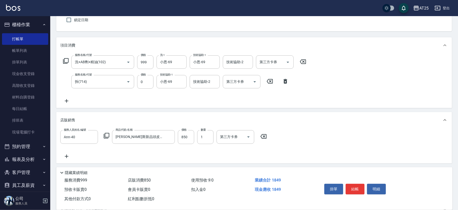
scroll to position [109, 0]
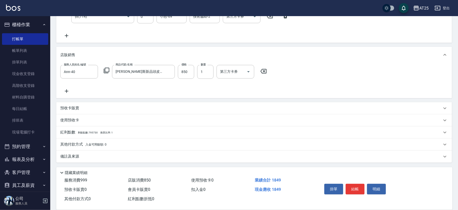
click at [134, 144] on div "其他付款方式 入金可用餘額: 0" at bounding box center [251, 144] width 382 height 6
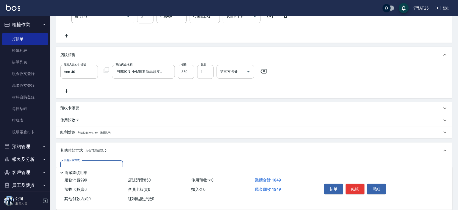
scroll to position [168, 0]
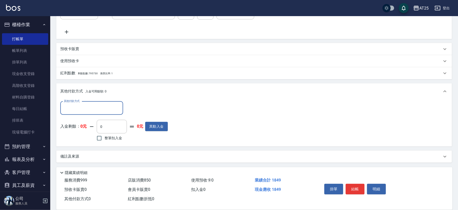
click at [103, 111] on input "其他付款方式" at bounding box center [92, 108] width 58 height 9
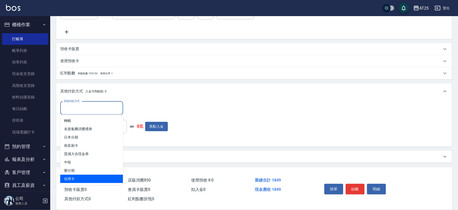
click at [79, 179] on span "信用卡" at bounding box center [91, 178] width 63 height 8
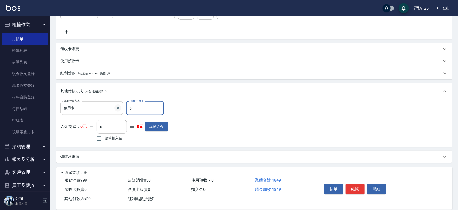
drag, startPoint x: 141, startPoint y: 108, endPoint x: 120, endPoint y: 108, distance: 21.4
click at [120, 108] on div "其他付款方式 信用卡 其他付款方式 信用卡金額 0 信用卡金額" at bounding box center [114, 108] width 108 height 14
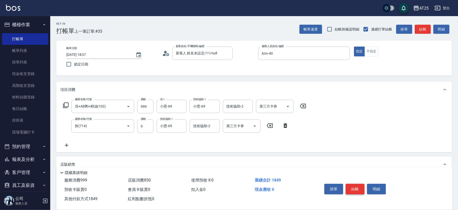
click at [362, 186] on button "結帳" at bounding box center [355, 188] width 19 height 11
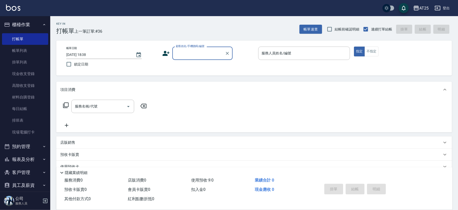
click at [64, 104] on icon at bounding box center [66, 105] width 6 height 6
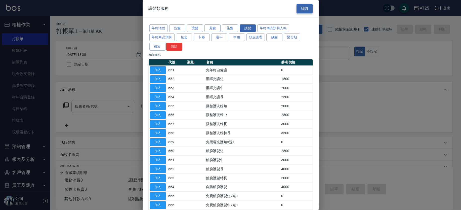
click at [297, 5] on button "關閉" at bounding box center [304, 8] width 16 height 9
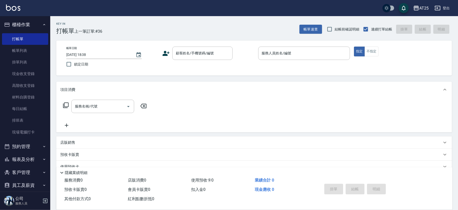
click at [76, 138] on div "店販銷售" at bounding box center [254, 142] width 396 height 12
click at [107, 158] on icon at bounding box center [107, 160] width 6 height 6
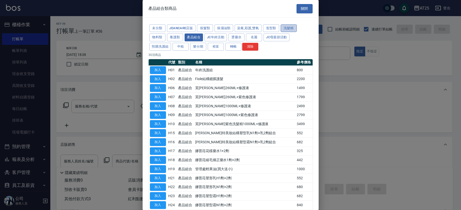
click at [292, 27] on button "洗髮精" at bounding box center [288, 28] width 16 height 8
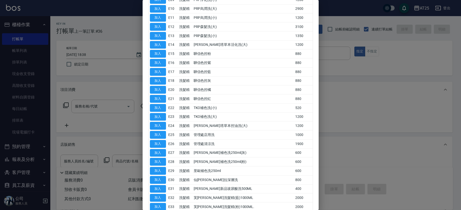
scroll to position [314, 0]
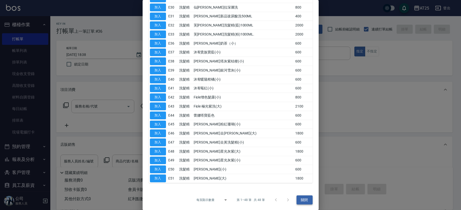
click at [298, 199] on button "關閉" at bounding box center [304, 199] width 16 height 9
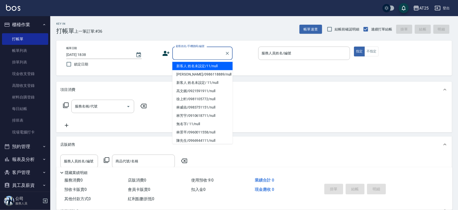
click at [211, 52] on div "顧客姓名/手機號碼/編號 顧客姓名/手機號碼/編號" at bounding box center [202, 52] width 60 height 13
click at [217, 64] on li "新客人 姓名未設定/11/null" at bounding box center [202, 66] width 60 height 8
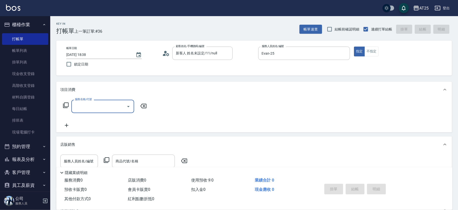
click at [69, 87] on p "項目消費" at bounding box center [67, 89] width 15 height 5
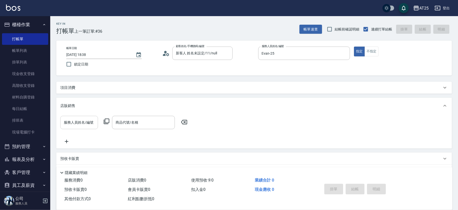
click at [89, 120] on div "服務人員姓名/編號 服務人員姓名/編號" at bounding box center [79, 122] width 38 height 13
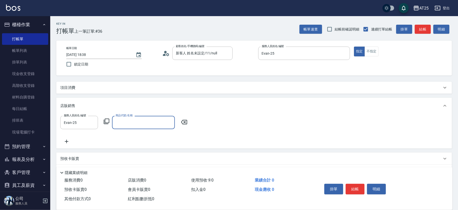
click at [107, 119] on icon at bounding box center [107, 121] width 6 height 6
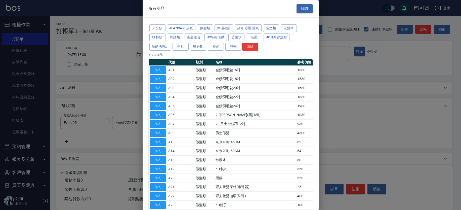
click at [288, 26] on button "洗髮精" at bounding box center [288, 28] width 16 height 8
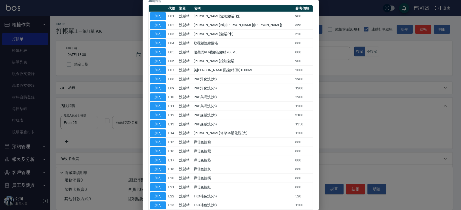
scroll to position [25, 0]
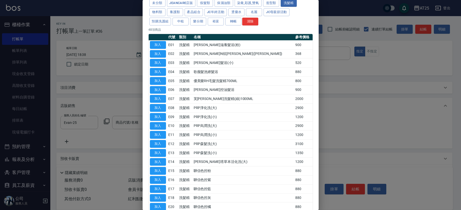
click at [305, 13] on div "未分類 JeanCare店販 假髮類 保濕油類 染膏,彩護,雙氧 造型類 洗髮精 物料類 養護類 產品組合 JC年終活動 燙藥水 名麗 JC母親節活動 預購洗…" at bounding box center [230, 12] width 164 height 28
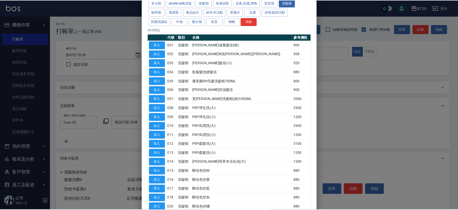
scroll to position [0, 0]
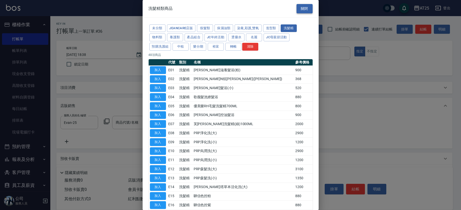
click at [308, 9] on button "關閉" at bounding box center [304, 8] width 16 height 9
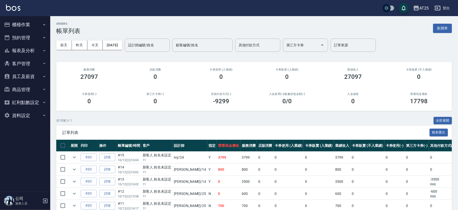
drag, startPoint x: 460, startPoint y: 45, endPoint x: 460, endPoint y: 67, distance: 22.4
click at [458, 67] on html "AT25 登出 櫃檯作業 打帳單 帳單列表 掛單列表 現金收支登錄 高階收支登錄 材料自購登錄 每日結帳 排班表 現場電腦打卡 預約管理 預約管理 單日預約紀…" at bounding box center [229, 176] width 458 height 352
click at [107, 156] on link "詳情" at bounding box center [107, 157] width 16 height 8
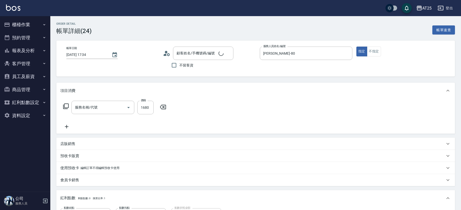
type input "[DATE] 17:34"
type input "[PERSON_NAME]-80"
type input "160"
type input "染髮(501)"
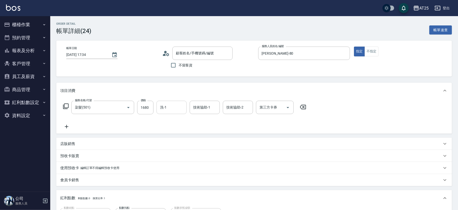
type input "新客人 姓名未設定/11/null"
click at [185, 110] on div "洗-1" at bounding box center [172, 107] width 30 height 13
type input "Jessica-80"
click at [181, 107] on icon "Clear" at bounding box center [181, 107] width 3 height 3
type input "小恩-69"
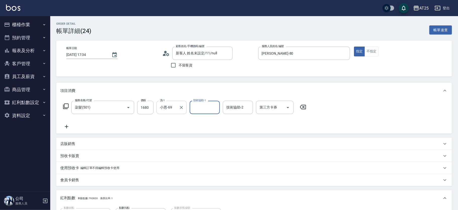
scroll to position [103, 0]
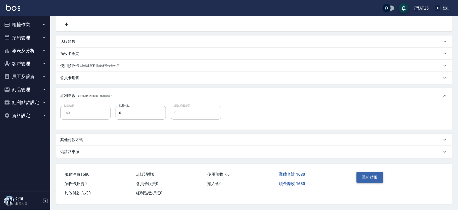
click at [370, 177] on button "重新結帳" at bounding box center [370, 177] width 27 height 11
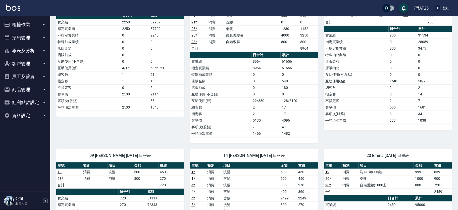
scroll to position [65, 0]
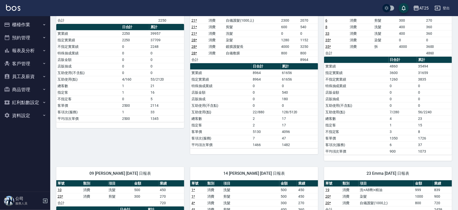
scroll to position [65, 0]
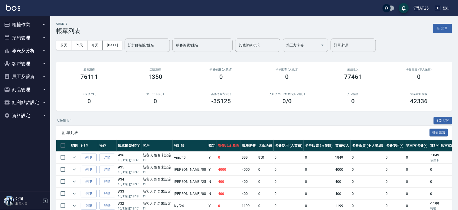
drag, startPoint x: 398, startPoint y: 47, endPoint x: 331, endPoint y: 45, distance: 67.1
click at [398, 47] on div "前天 昨天 今天 2025/10/12 設計師編號/姓名 設計師編號/姓名 顧客編號/姓名 顧客編號/姓名 其他付款方式 其他付款方式 第三方卡券 第三方卡券…" at bounding box center [254, 44] width 396 height 21
drag, startPoint x: 457, startPoint y: 40, endPoint x: 459, endPoint y: 49, distance: 9.3
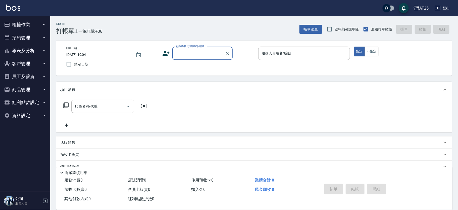
click at [205, 52] on input "顧客姓名/手機號碼/編號" at bounding box center [199, 53] width 48 height 9
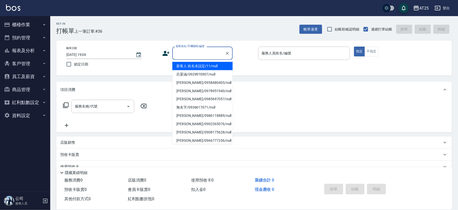
click at [206, 64] on li "新客人 姓名未設定/11/null" at bounding box center [202, 66] width 60 height 8
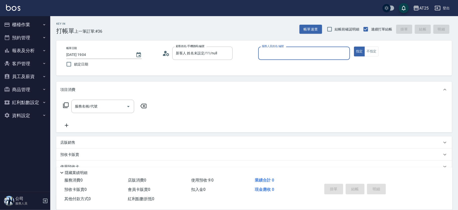
type input "新客人 姓名未設定/11/null"
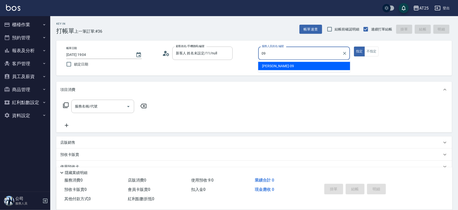
type input "Kevin-09"
type button "true"
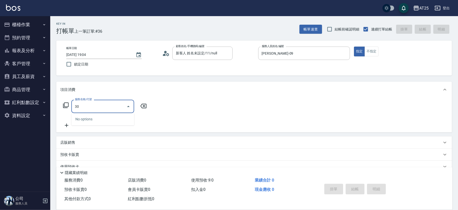
type input "301"
type input "150"
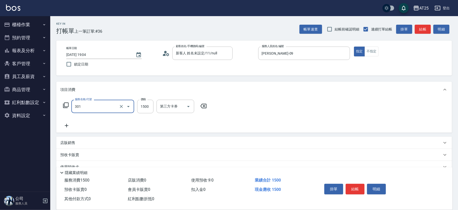
type input "燙髮(301)"
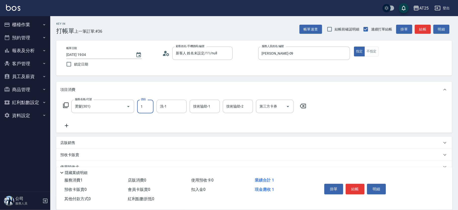
type input "0"
type input "11"
type input "10"
type input "110"
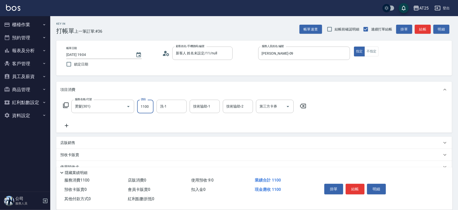
type input "1100"
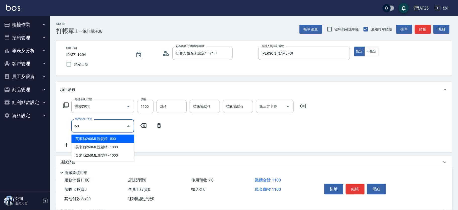
type input "601"
type input "210"
type input "自備護髮(1000上)(601)"
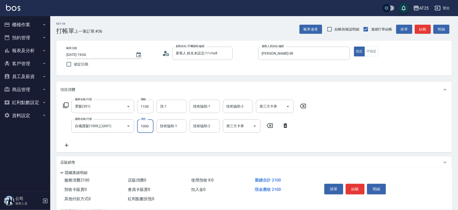
type input "110"
type input "120"
type input "230"
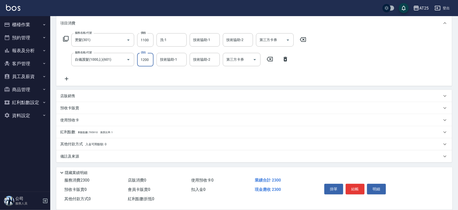
type input "1200"
click at [90, 145] on span "入金可用餘額: 0" at bounding box center [95, 144] width 21 height 4
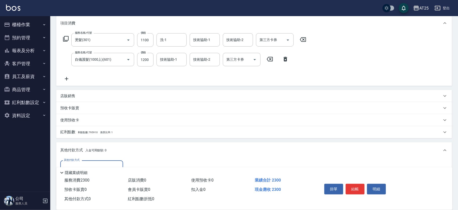
scroll to position [0, 0]
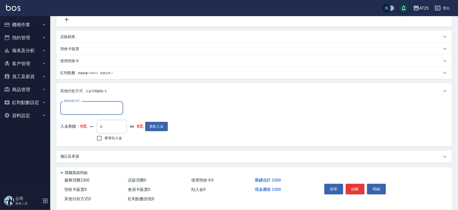
click at [88, 106] on input "其他付款方式" at bounding box center [92, 107] width 58 height 9
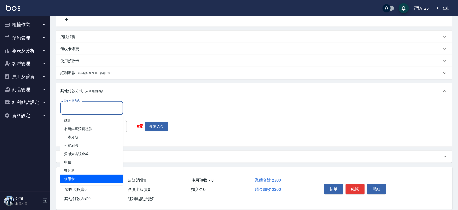
click at [80, 178] on span "信用卡" at bounding box center [91, 178] width 63 height 8
type input "信用卡"
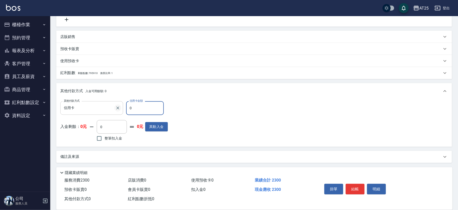
drag, startPoint x: 137, startPoint y: 105, endPoint x: 120, endPoint y: 108, distance: 17.6
click at [120, 108] on div "其他付款方式 信用卡 其他付款方式 信用卡金額 0 信用卡金額" at bounding box center [114, 108] width 108 height 14
type input "220"
type input "23"
type input "200"
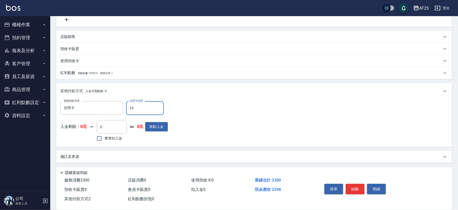
type input "230"
type input "0"
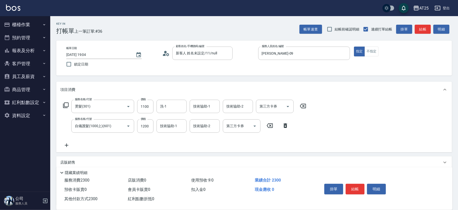
type input "2300"
click at [351, 193] on div "掛單 結帳 明細" at bounding box center [355, 189] width 66 height 16
click at [356, 188] on button "結帳" at bounding box center [355, 188] width 19 height 11
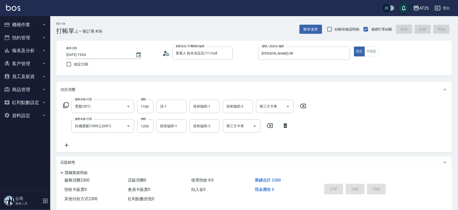
type input "[DATE] 19:05"
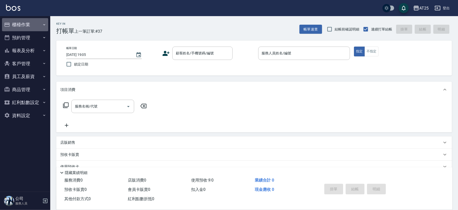
click at [33, 29] on button "櫃檯作業" at bounding box center [25, 24] width 46 height 13
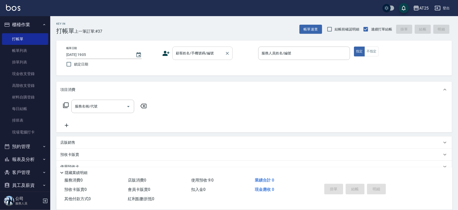
click at [195, 58] on div "顧客姓名/手機號碼/編號" at bounding box center [202, 52] width 60 height 13
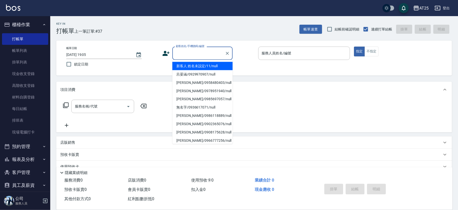
click at [212, 63] on li "新客人 姓名未設定/11/null" at bounding box center [202, 66] width 60 height 8
type input "新客人 姓名未設定/11/null"
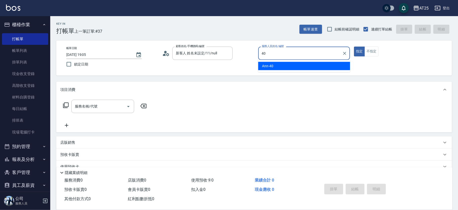
type input "Ann-40"
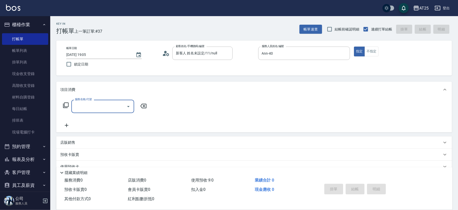
click at [67, 106] on icon at bounding box center [66, 105] width 6 height 6
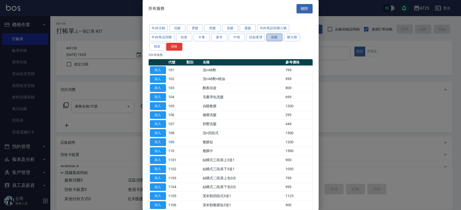
click at [273, 36] on button "接髮" at bounding box center [274, 37] width 16 height 8
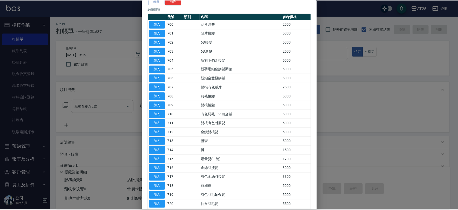
scroll to position [117, 0]
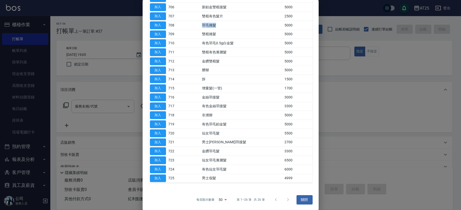
drag, startPoint x: 225, startPoint y: 26, endPoint x: 217, endPoint y: 26, distance: 7.5
click at [226, 26] on td "羽毛捲髮" at bounding box center [242, 25] width 82 height 9
click at [156, 25] on button "加入" at bounding box center [158, 25] width 16 height 8
type input "羽毛捲髮(708)"
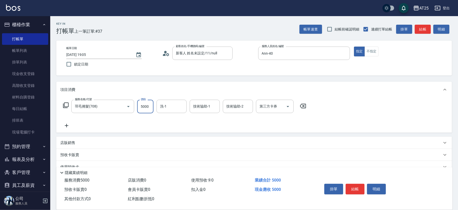
click at [145, 108] on input "5000" at bounding box center [145, 106] width 16 height 14
type input "0"
type input "16"
type input "10"
type input "163"
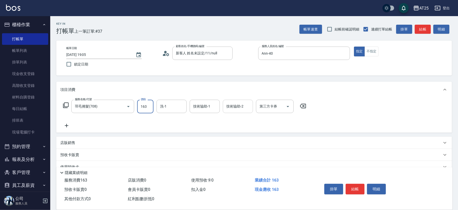
type input "160"
type input "16310"
type input "1630"
type input "16310"
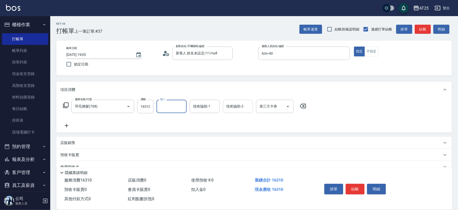
scroll to position [0, 0]
type input "小恩-69"
type input "[PERSON_NAME]-58"
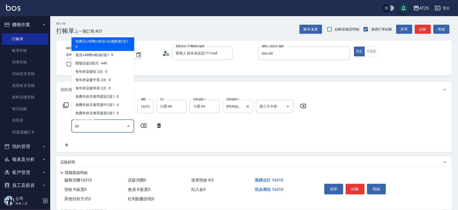
type input "201"
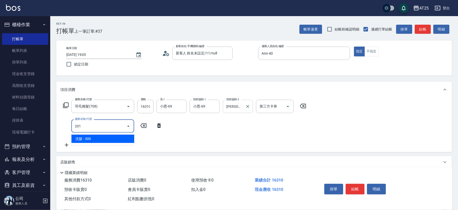
type input "1660"
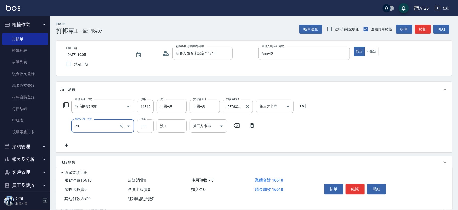
type input "洗髮(201)"
type input "1630"
type input "0"
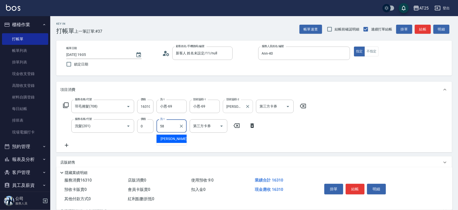
type input "[PERSON_NAME]-58"
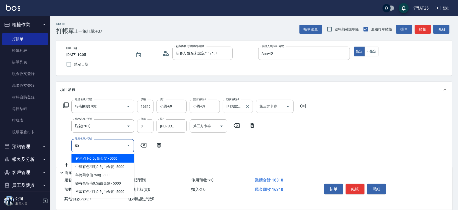
type input "501"
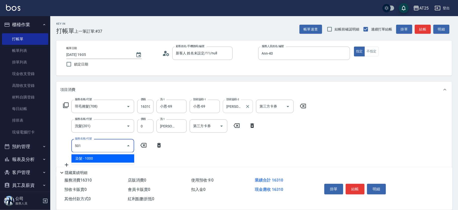
type input "1730"
type input "染髮(501)"
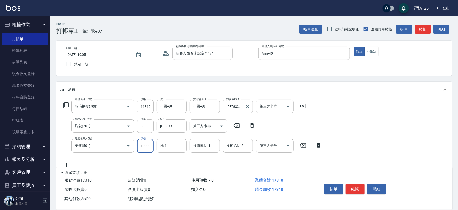
type input "0"
type input "1630"
type input "0"
type input "小恩-69"
type input "[PERSON_NAME]-58"
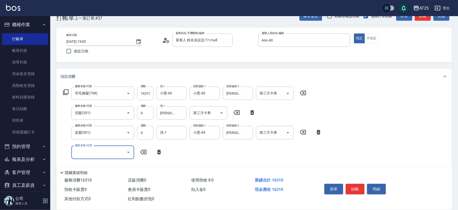
scroll to position [24, 0]
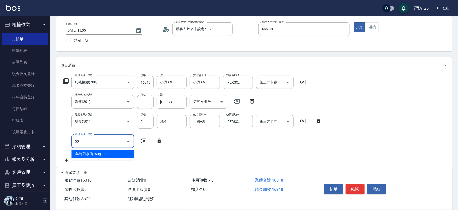
type input "502"
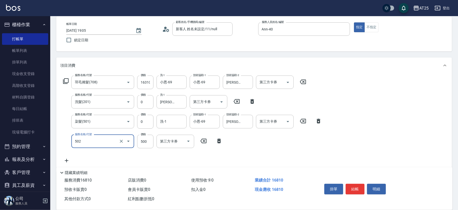
type input "1680"
type input "漂髮(502)"
type input "1630"
type input "0"
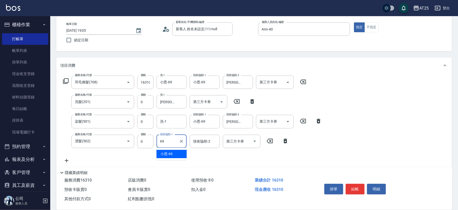
type input "小恩-69"
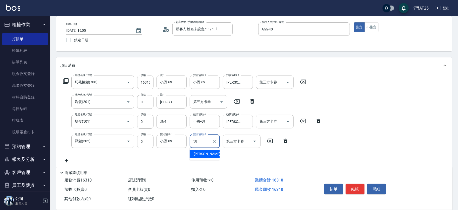
type input "[PERSON_NAME]-58"
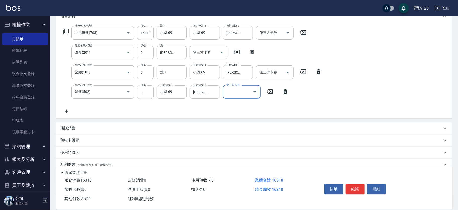
scroll to position [9, 0]
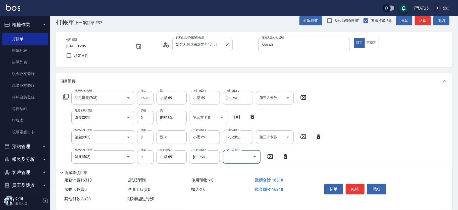
click at [228, 44] on icon "Clear" at bounding box center [227, 44] width 5 height 5
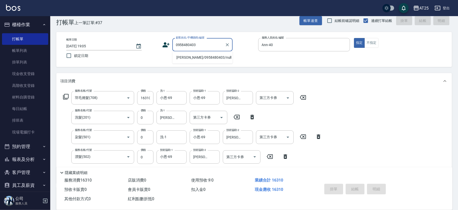
click at [201, 57] on li "[PERSON_NAME]/0958480403/null" at bounding box center [202, 57] width 60 height 8
type input "[PERSON_NAME]/0958480403/null"
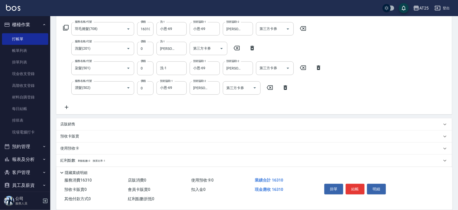
scroll to position [105, 0]
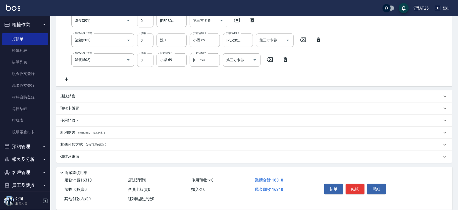
click at [108, 140] on div "其他付款方式 入金可用餘額: 0" at bounding box center [254, 144] width 396 height 12
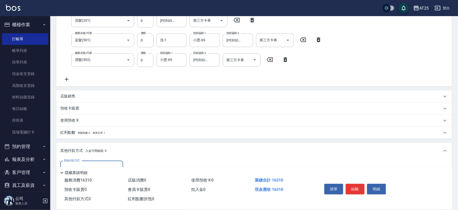
scroll to position [165, 0]
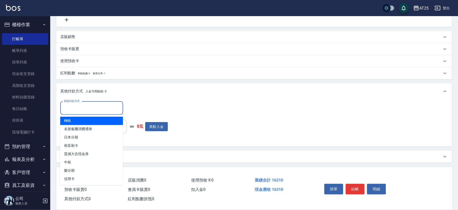
click at [86, 105] on input "其他付款方式" at bounding box center [92, 108] width 58 height 9
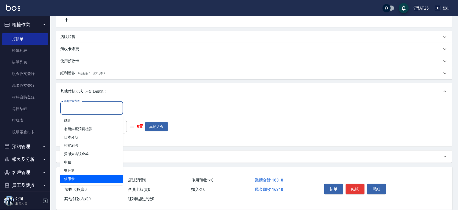
click at [89, 178] on span "信用卡" at bounding box center [91, 179] width 63 height 8
type input "信用卡"
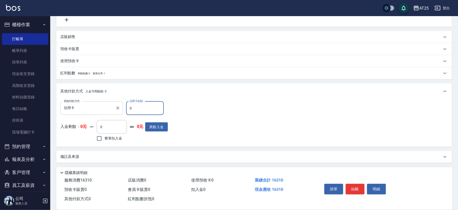
drag, startPoint x: 141, startPoint y: 107, endPoint x: 113, endPoint y: 104, distance: 28.6
click at [113, 104] on div "其他付款方式 信用卡 其他付款方式 信用卡金額 0 信用卡金額" at bounding box center [114, 108] width 108 height 14
type input "1"
type input "1620"
type input "1310"
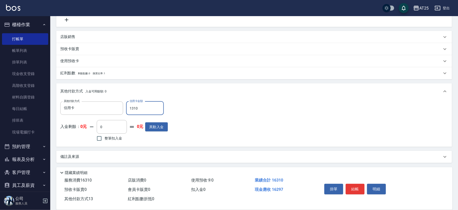
type input "1500"
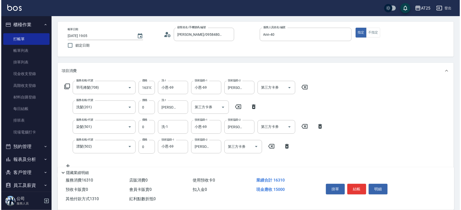
scroll to position [0, 0]
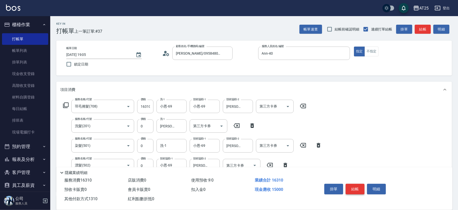
type input "1310"
click at [357, 188] on button "結帳" at bounding box center [355, 188] width 19 height 11
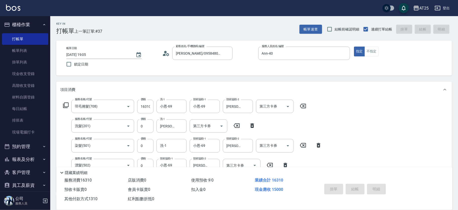
type input "2025/10/12 19:08"
type input "0"
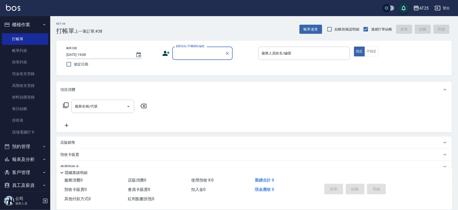
click at [183, 50] on input "顧客姓名/手機號碼/編號" at bounding box center [199, 53] width 48 height 9
click at [208, 55] on input "顧客姓名/手機號碼/編號" at bounding box center [199, 53] width 48 height 9
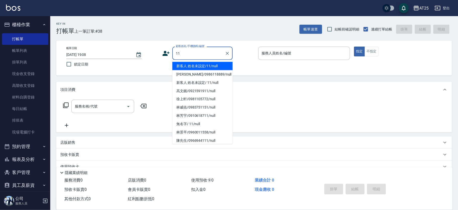
click at [218, 66] on li "新客人 姓名未設定/11/null" at bounding box center [202, 66] width 60 height 8
type input "新客人 姓名未設定/11/null"
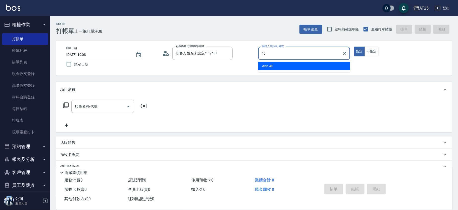
type input "Ann-40"
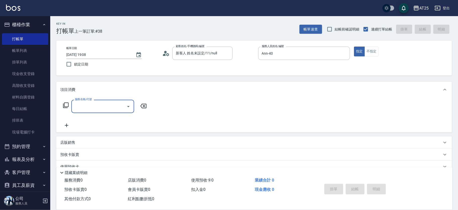
click at [65, 105] on icon at bounding box center [66, 105] width 6 height 6
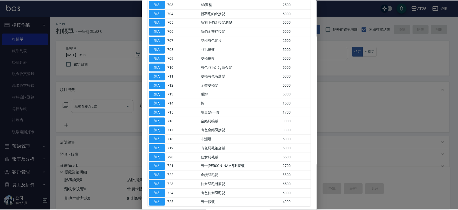
scroll to position [96, 0]
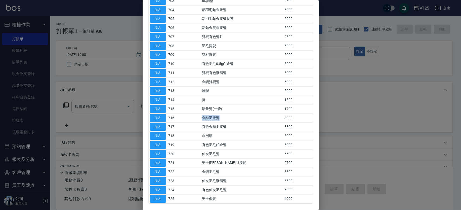
drag, startPoint x: 232, startPoint y: 118, endPoint x: 174, endPoint y: 117, distance: 57.8
click at [175, 118] on tr "加入 716 金絲羽接髮 3000" at bounding box center [230, 117] width 164 height 9
click at [158, 116] on button "加入" at bounding box center [158, 118] width 16 height 8
type input "金絲羽接髮(716)"
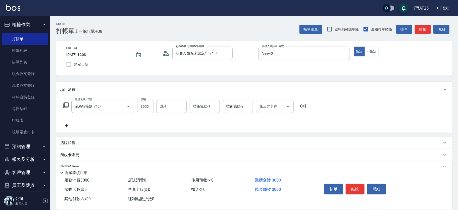
click at [147, 109] on input "3000" at bounding box center [145, 106] width 16 height 14
type input "0"
type input "54"
type input "50"
type input "540"
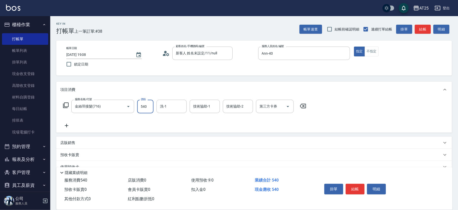
type input "0"
type input "54"
type input "50"
type input "5420"
type input "540"
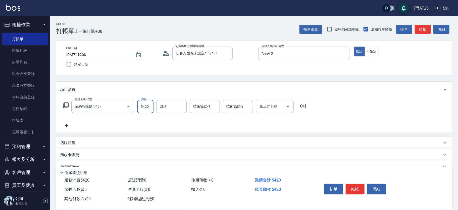
type input "5420"
type input "小恩-69"
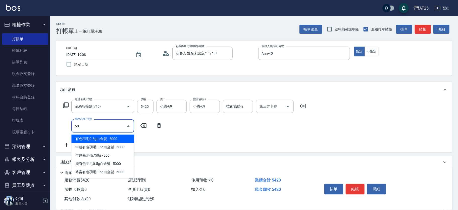
type input "501"
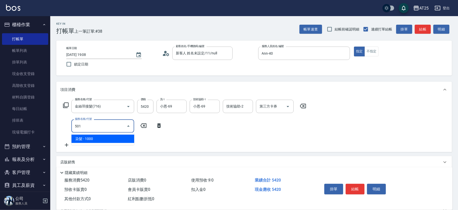
type input "640"
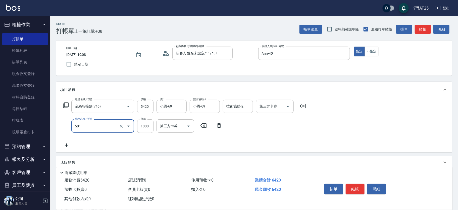
type input "染髮(501)"
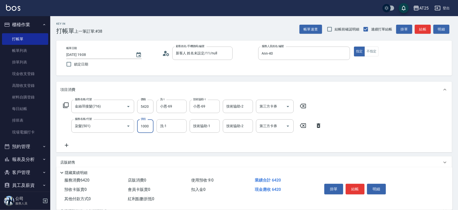
type input "0"
type input "540"
type input "0"
type input "小恩-69"
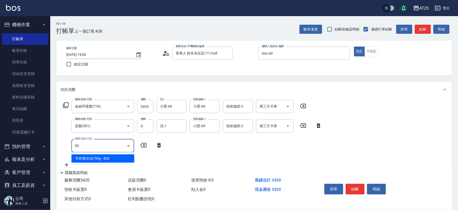
type input "502"
type input "590"
type input "漂髮(502)"
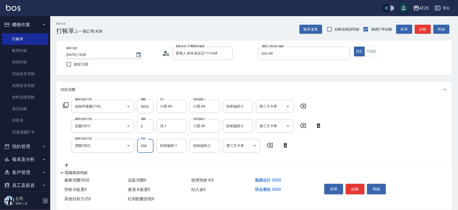
type input "540"
type input "0"
type input "9"
type input "小恩-69"
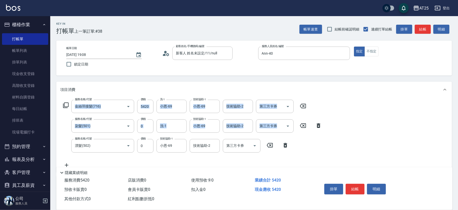
drag, startPoint x: 458, startPoint y: 83, endPoint x: 452, endPoint y: 135, distance: 52.6
click at [451, 145] on div "Key In 打帳單 上一筆訂單:#38 帳單速查 結帳前確認明細 連續打單結帳 掛單 結帳 明細 帳單日期 2025/10/12 19:08 鎖定日期 顧客…" at bounding box center [254, 156] width 408 height 280
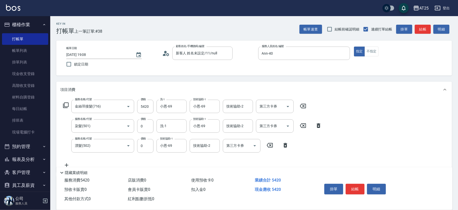
click at [452, 88] on div "Key In 打帳單 上一筆訂單:#38 帳單速查 結帳前確認明細 連續打單結帳 掛單 結帳 明細 帳單日期 2025/10/12 19:08 鎖定日期 顧客…" at bounding box center [254, 156] width 408 height 280
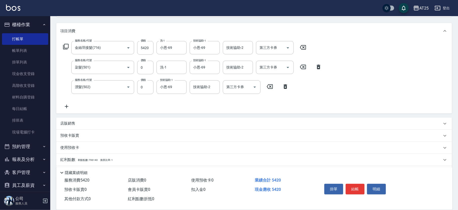
scroll to position [86, 0]
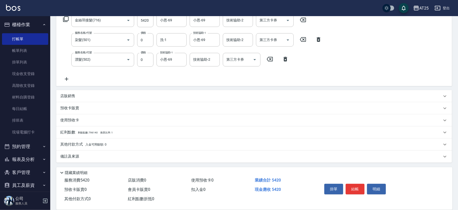
click at [110, 145] on div "其他付款方式 入金可用餘額: 0" at bounding box center [251, 144] width 382 height 6
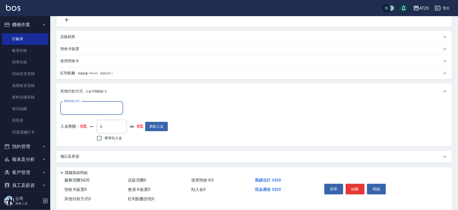
scroll to position [0, 0]
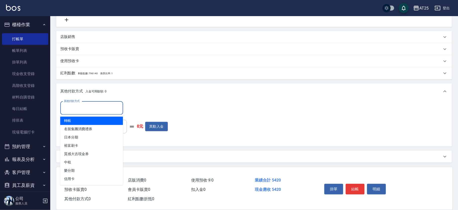
click at [99, 108] on input "其他付款方式" at bounding box center [92, 108] width 58 height 9
click at [97, 118] on span "轉帳" at bounding box center [91, 120] width 63 height 8
type input "轉帳"
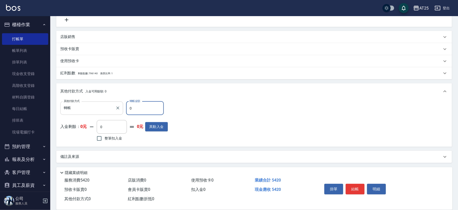
drag, startPoint x: 137, startPoint y: 106, endPoint x: 113, endPoint y: 105, distance: 23.7
click at [113, 105] on div "其他付款方式 轉帳 其他付款方式 轉帳金額 0 轉帳金額" at bounding box center [114, 108] width 108 height 14
type input "5"
type input "530"
type input "54"
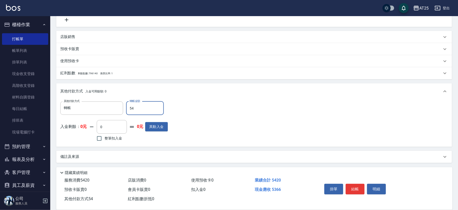
type input "480"
type input "542"
type input "0"
type input "5420"
drag, startPoint x: 458, startPoint y: 168, endPoint x: 460, endPoint y: 127, distance: 41.0
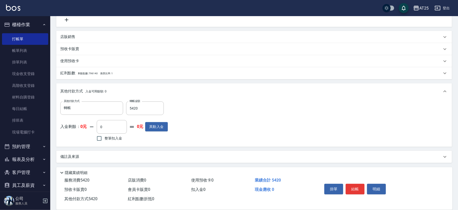
click at [458, 126] on html "AT25 登出 櫃檯作業 打帳單 帳單列表 掛單列表 現金收支登錄 高階收支登錄 材料自購登錄 每日結帳 排班表 現場電腦打卡 預約管理 預約管理 單日預約紀…" at bounding box center [229, 32] width 458 height 355
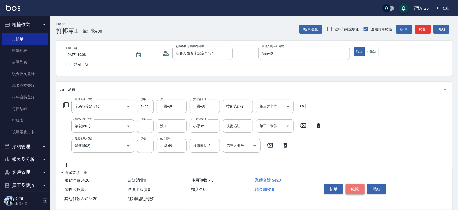
click at [359, 188] on button "結帳" at bounding box center [355, 188] width 19 height 11
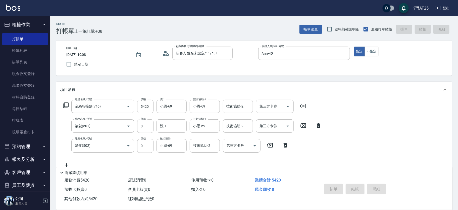
type input "2025/10/12 19:10"
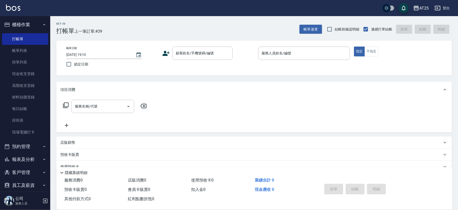
click at [78, 89] on div "項目消費" at bounding box center [251, 89] width 382 height 5
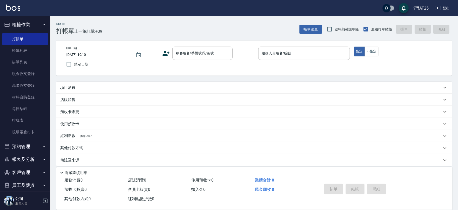
click at [79, 96] on div "店販銷售" at bounding box center [254, 99] width 396 height 12
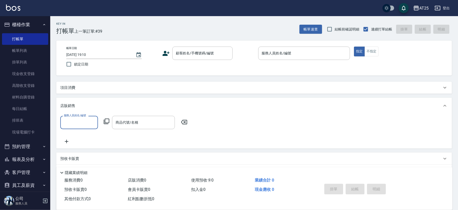
click at [107, 120] on icon at bounding box center [107, 121] width 6 height 6
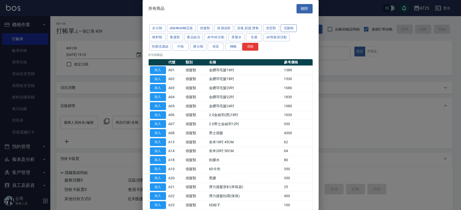
click at [291, 27] on button "洗髮精" at bounding box center [288, 28] width 16 height 8
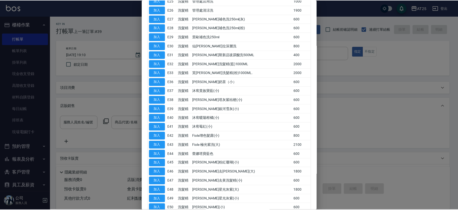
scroll to position [270, 0]
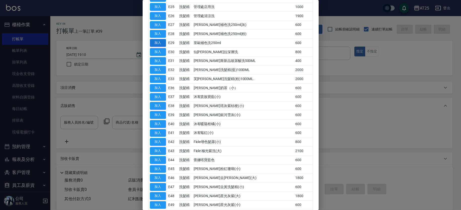
click at [163, 41] on button "加入" at bounding box center [158, 43] width 16 height 8
type input "里歐補色洗250ml"
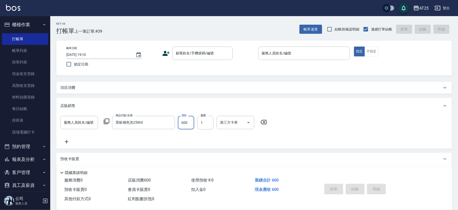
click at [187, 122] on input "600" at bounding box center [186, 123] width 16 height 14
type input "0"
type input "15"
type input "10"
type input "150"
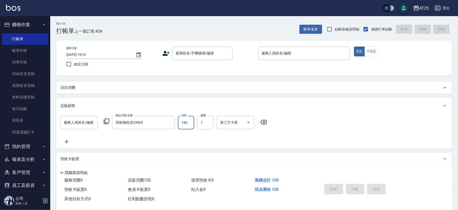
type input "150"
type input "1500"
click at [216, 56] on input "顧客姓名/手機號碼/編號" at bounding box center [199, 53] width 48 height 9
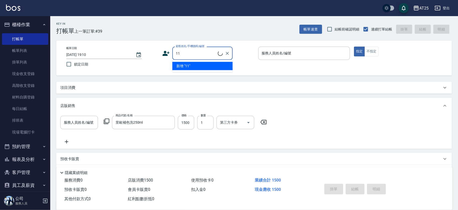
type input "新客人 姓名未設定/11/null"
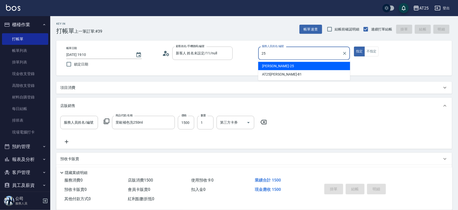
type input "Evan-25"
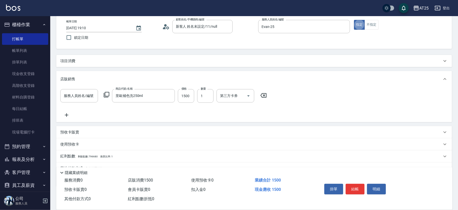
scroll to position [40, 0]
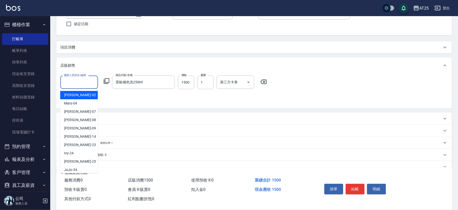
click at [77, 80] on input "服務人員姓名/編號" at bounding box center [79, 82] width 33 height 9
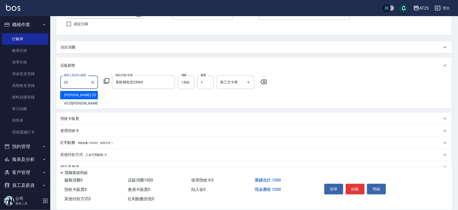
type input "Evan-25"
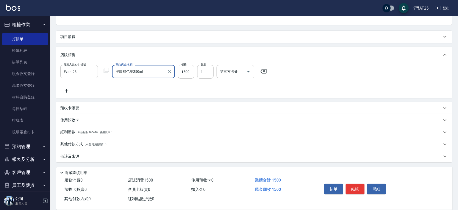
scroll to position [0, 0]
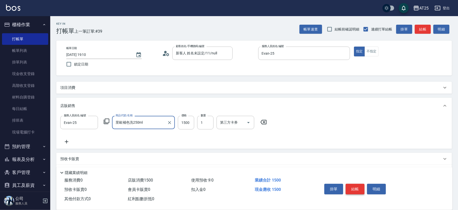
click at [356, 184] on button "結帳" at bounding box center [355, 188] width 19 height 11
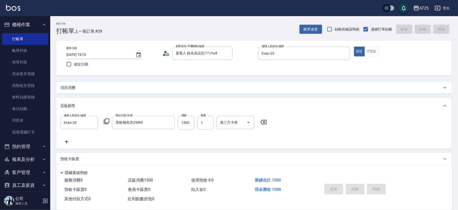
type input "2025/10/12 19:11"
type input "0"
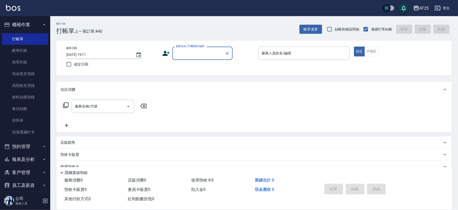
click at [206, 51] on input "顧客姓名/手機號碼/編號" at bounding box center [199, 53] width 48 height 9
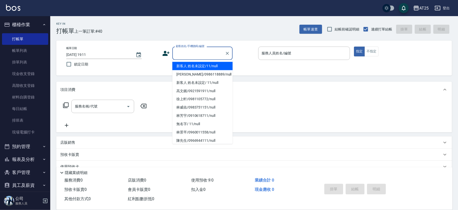
click at [210, 66] on li "新客人 姓名未設定/11/null" at bounding box center [202, 66] width 60 height 8
type input "新客人 姓名未設定/11/null"
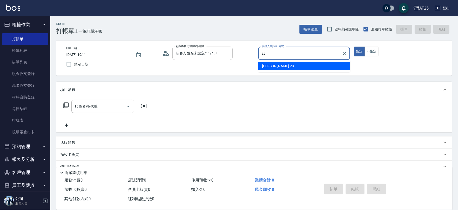
type input "Emma-23"
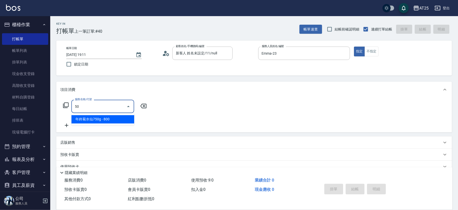
type input "501"
type input "100"
type input "染髮(501)"
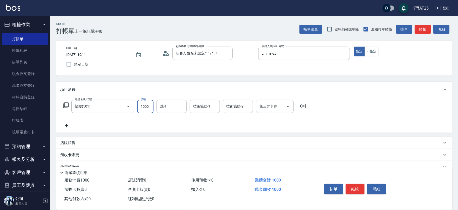
type input "0"
type input "25"
type input "20"
type input "259"
type input "250"
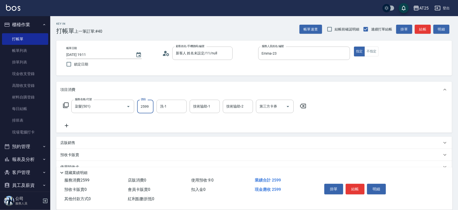
type input "2599"
type input "游惠文-61"
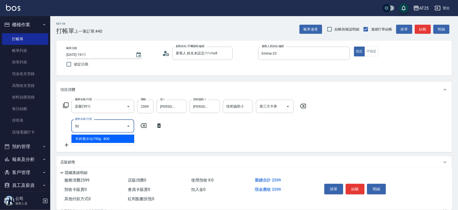
type input "502"
type input "300"
type input "漂髮(502)"
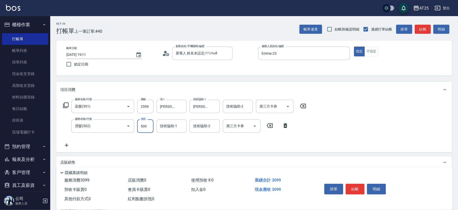
type input "250"
type input "0"
type input "游惠文-61"
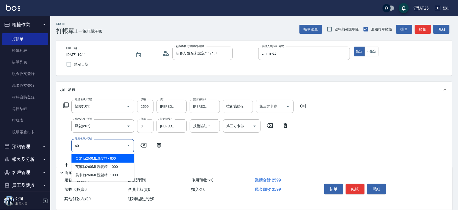
type input "601"
type input "350"
type input "自備護髮(1000上)(601)"
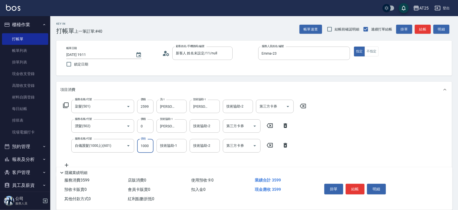
type input "260"
type input "27"
type input "280"
type input "2700"
type input "520"
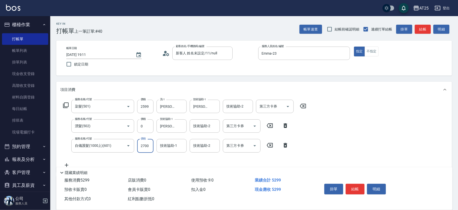
type input "2700"
type input "游惠文-61"
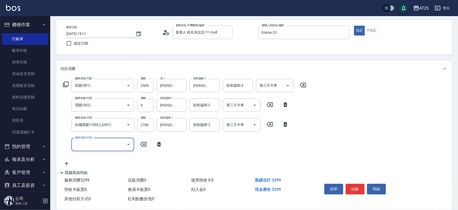
scroll to position [25, 0]
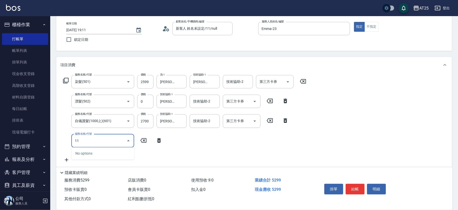
type input "114"
type input "820"
type input "自備敷膜(114)"
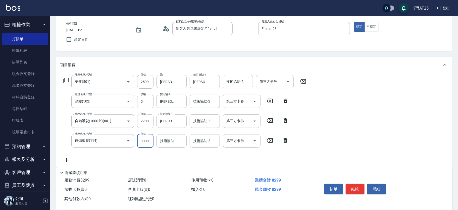
type input "530"
type input "1000"
type input "620"
type input "1000"
type input "游惠文-61"
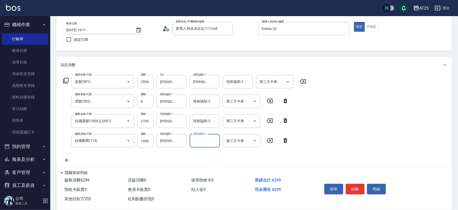
scroll to position [0, 0]
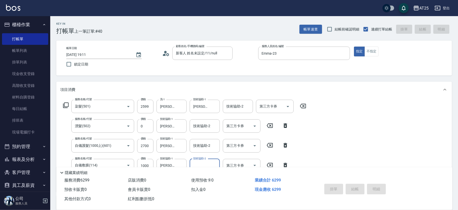
type input "2025/10/12 19:37"
type input "0"
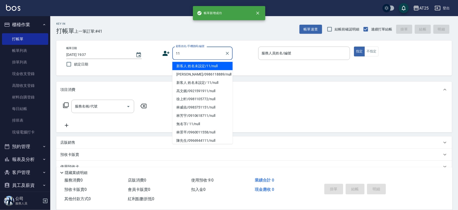
type input "新客人 姓名未設定/11/null"
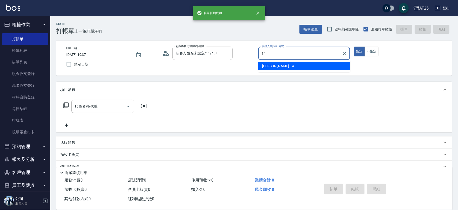
type input "Ken-14"
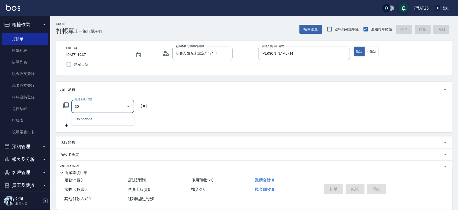
type input "301"
type input "150"
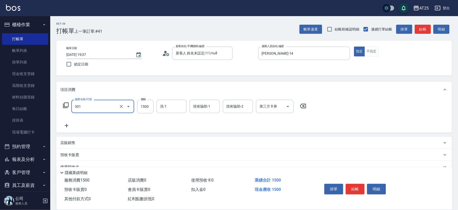
type input "燙髮(301)"
type input "0"
type input "30"
type input "300"
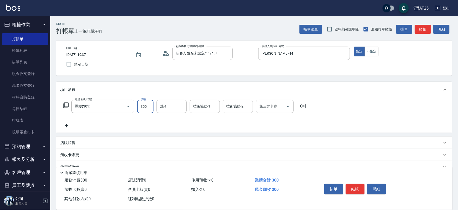
type input "300"
type input "3000"
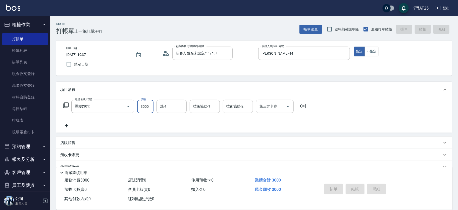
type input "0"
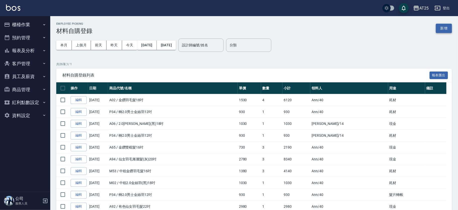
click at [442, 28] on button "新增" at bounding box center [444, 28] width 16 height 9
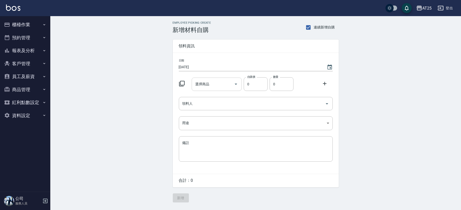
click at [212, 88] on input "選擇商品" at bounding box center [213, 84] width 38 height 9
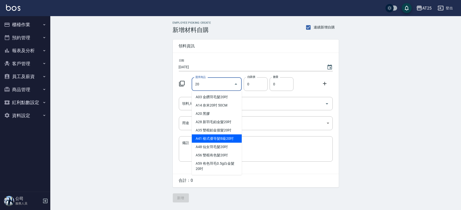
scroll to position [31, 0]
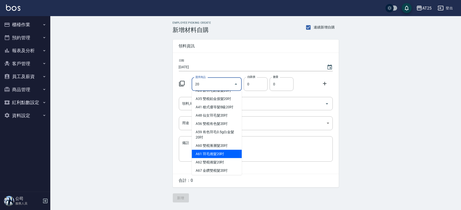
click at [223, 153] on li "A61 羽毛捲髮20吋" at bounding box center [216, 153] width 50 height 8
type input "羽毛捲髮20吋"
type input "2230"
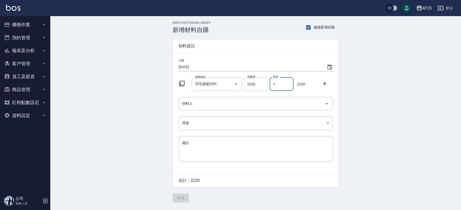
drag, startPoint x: 281, startPoint y: 89, endPoint x: 255, endPoint y: 86, distance: 25.8
click at [255, 86] on div "選擇商品 羽毛捲髮20吋 選擇商品 自購價 2230 自購價 數量 1 數量 2230" at bounding box center [255, 83] width 156 height 16
click at [208, 98] on div "領料人" at bounding box center [256, 103] width 154 height 13
type input "3"
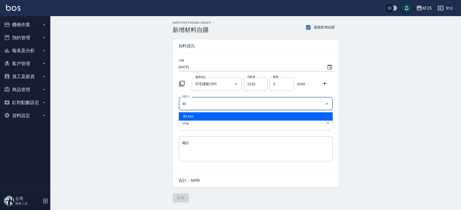
type input "40 Ann"
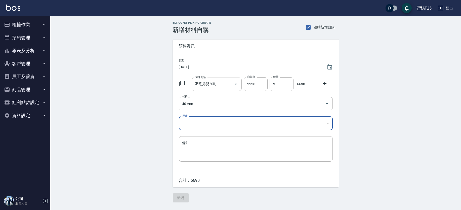
click at [209, 122] on body "AT25 登出 櫃檯作業 打帳單 帳單列表 掛單列表 現金收支登錄 高階收支登錄 材料自購登錄 每日結帳 排班表 現場電腦打卡 預約管理 預約管理 單日預約紀…" at bounding box center [230, 105] width 461 height 210
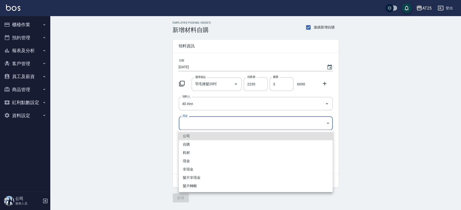
click at [215, 154] on li "耗材" at bounding box center [256, 152] width 154 height 8
type input "耗材"
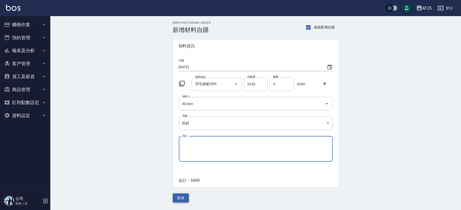
click at [182, 198] on button "新增" at bounding box center [181, 197] width 16 height 9
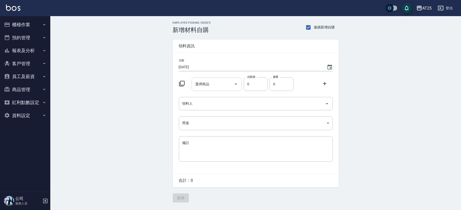
click at [211, 86] on input "選擇商品" at bounding box center [213, 84] width 38 height 9
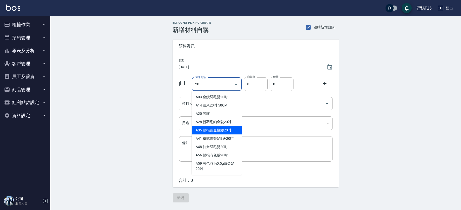
click at [218, 85] on input "20" at bounding box center [213, 84] width 38 height 9
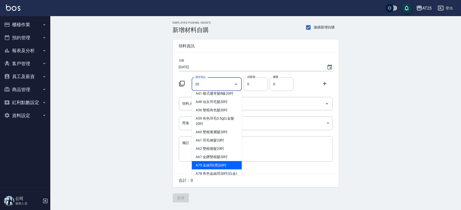
click at [225, 161] on li "A75 金絲羽(黑)20吋" at bounding box center [216, 165] width 50 height 8
type input "金絲羽(黑)20吋"
type input "1080"
type input "1"
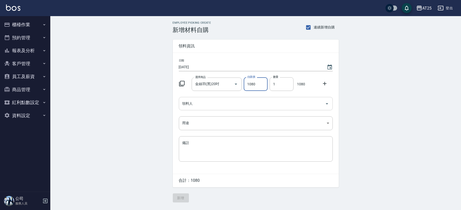
click at [223, 107] on input "領料人" at bounding box center [252, 103] width 142 height 9
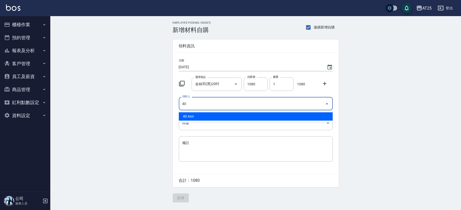
type input "40 Ann"
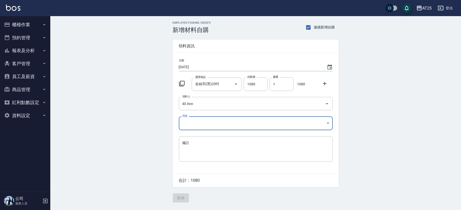
click at [219, 118] on body "AT25 登出 櫃檯作業 打帳單 帳單列表 掛單列表 現金收支登錄 高階收支登錄 材料自購登錄 每日結帳 排班表 現場電腦打卡 預約管理 預約管理 單日預約紀…" at bounding box center [230, 105] width 461 height 210
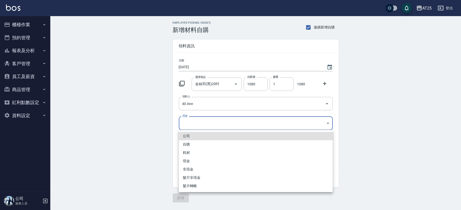
click at [192, 162] on li "現金" at bounding box center [256, 161] width 154 height 8
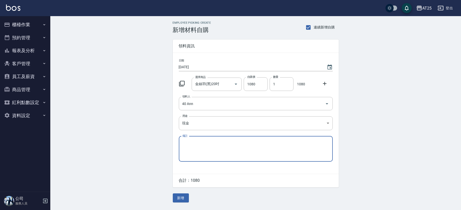
type input "現金"
click at [206, 86] on input "金絲羽(黑)20吋" at bounding box center [209, 84] width 31 height 9
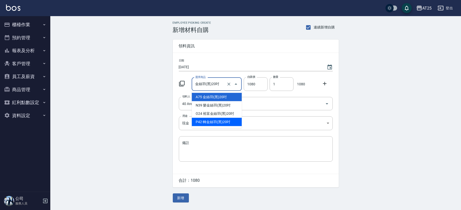
click at [216, 120] on li "P42 轉金絲羽(黑)20吋" at bounding box center [216, 122] width 50 height 8
type input "轉金絲羽(黑)20吋"
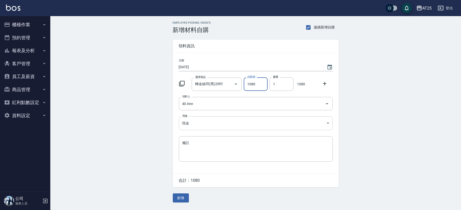
click at [203, 120] on body "AT25 登出 櫃檯作業 打帳單 帳單列表 掛單列表 現金收支登錄 高階收支登錄 材料自購登錄 每日結帳 排班表 現場電腦打卡 預約管理 預約管理 單日預約紀…" at bounding box center [230, 105] width 461 height 210
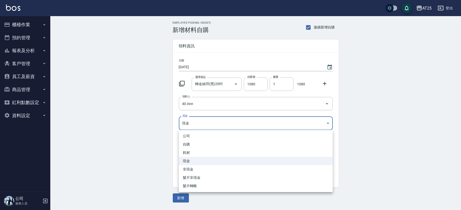
click at [190, 152] on li "耗材" at bounding box center [256, 152] width 154 height 8
type input "耗材"
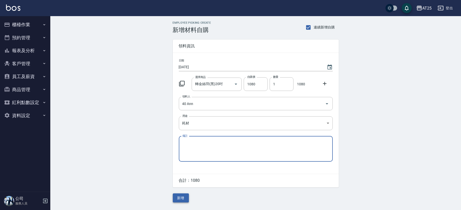
click at [180, 201] on button "新增" at bounding box center [181, 197] width 16 height 9
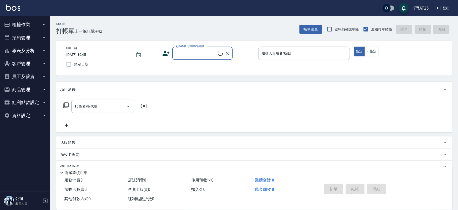
click at [195, 55] on input "顧客姓名/手機號碼/編號" at bounding box center [196, 53] width 43 height 9
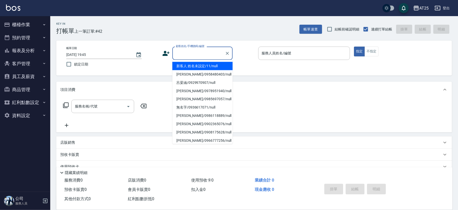
click at [219, 66] on li "新客人 姓名未設定/11/null" at bounding box center [202, 66] width 60 height 8
type input "新客人 姓名未設定/11/null"
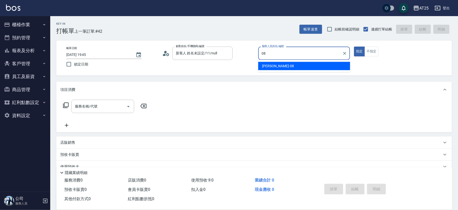
type input "[PERSON_NAME]-08"
type button "true"
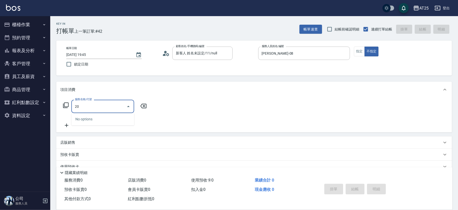
type input "201"
type input "30"
type input "洗髮(201)"
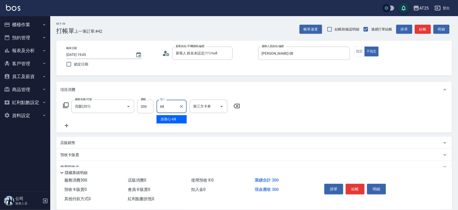
type input "游惠心-68"
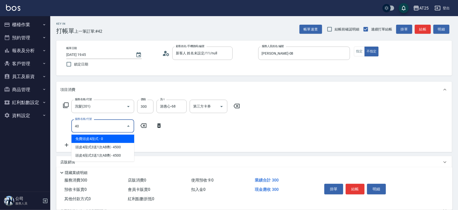
type input "401"
type input "60"
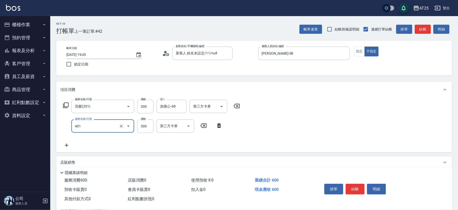
type input "剪髮(401)"
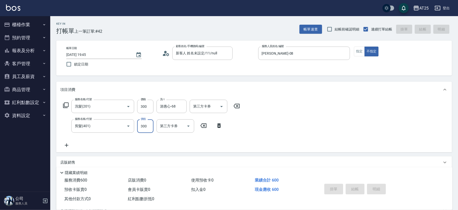
type input "2025/10/12 19:46"
type input "0"
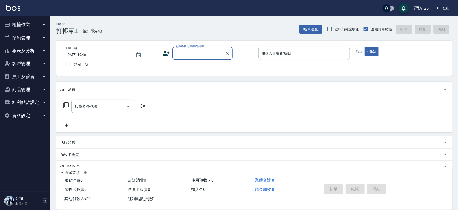
click at [184, 54] on input "顧客姓名/手機號碼/編號" at bounding box center [199, 53] width 48 height 9
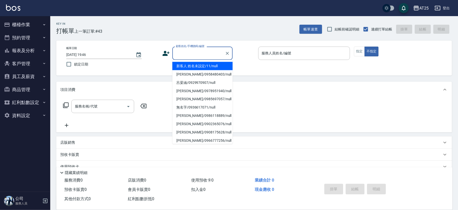
click at [205, 69] on li "新客人 姓名未設定/11/null" at bounding box center [202, 66] width 60 height 8
type input "新客人 姓名未設定/11/null"
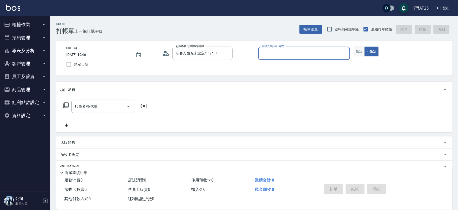
click at [361, 52] on button "指定" at bounding box center [359, 51] width 11 height 10
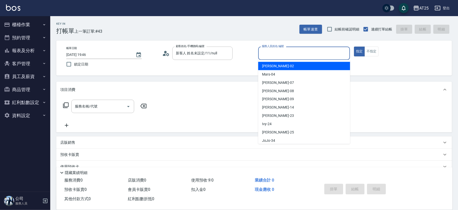
click at [272, 55] on input "服務人員姓名/編號" at bounding box center [304, 53] width 87 height 9
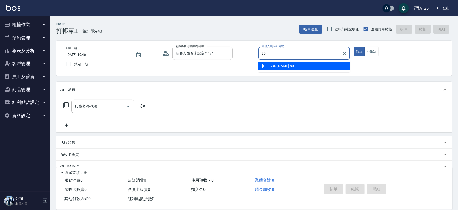
type input "Jessica-80"
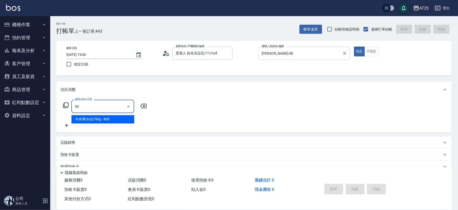
type input "501"
type input "100"
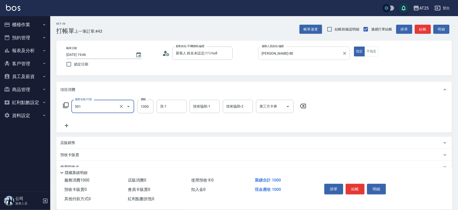
type input "染髮(501)"
type input "0"
type input "210"
type input "2100"
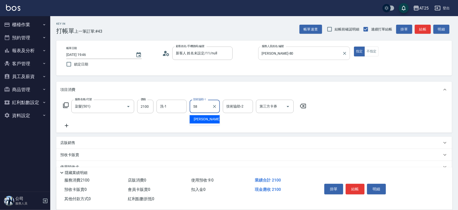
type input "[PERSON_NAME]-58"
type input "小恩-69"
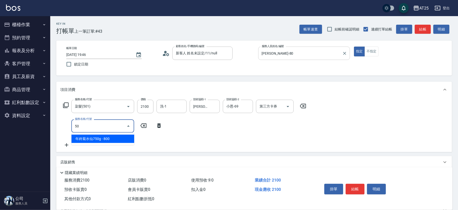
type input "501"
type input "310"
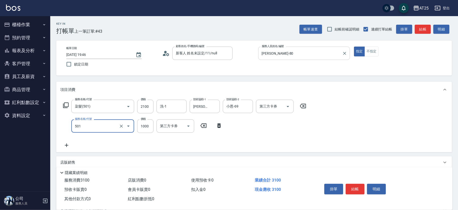
type input "染髮(501)"
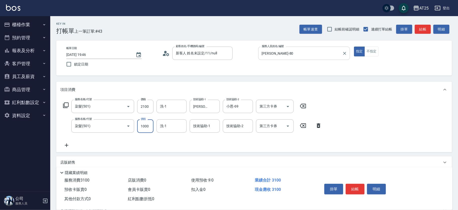
type input "0"
type input "210"
type input "0"
type input "游惠文-61"
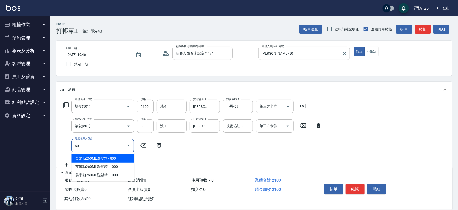
type input "601"
type input "310"
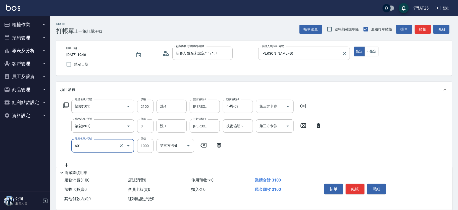
type input "自備護髮(1000上)(601)"
type input "2"
type input "210"
type input "200"
type input "230"
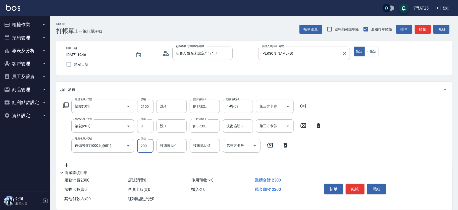
type input "2000"
type input "410"
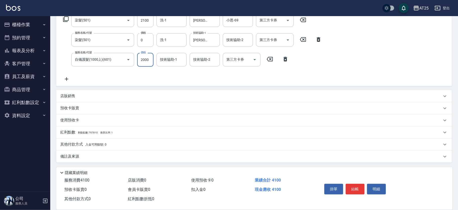
type input "2000"
click at [110, 141] on div "其他付款方式 入金可用餘額: 0" at bounding box center [254, 144] width 396 height 12
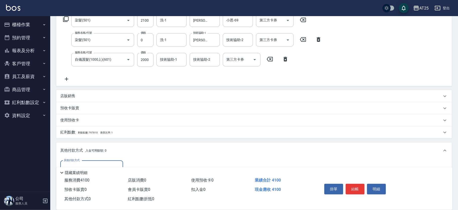
scroll to position [145, 0]
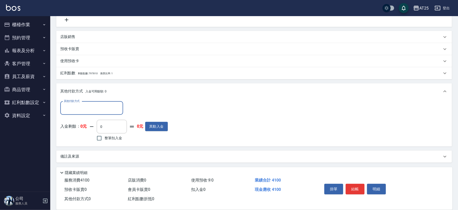
click at [106, 107] on input "其他付款方式" at bounding box center [92, 108] width 58 height 9
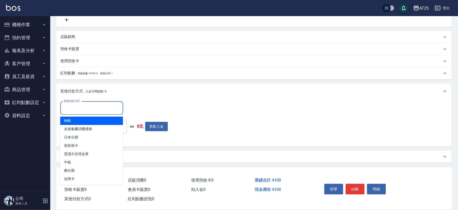
click at [99, 123] on span "轉帳" at bounding box center [91, 120] width 63 height 8
type input "轉帳"
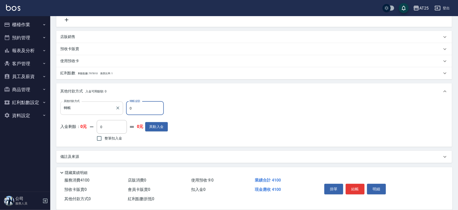
drag, startPoint x: 135, startPoint y: 107, endPoint x: 97, endPoint y: 109, distance: 37.7
click at [97, 109] on div "其他付款方式 轉帳 其他付款方式 轉帳金額 0 轉帳金額" at bounding box center [114, 108] width 108 height 14
type input "4"
type input "400"
type input "41"
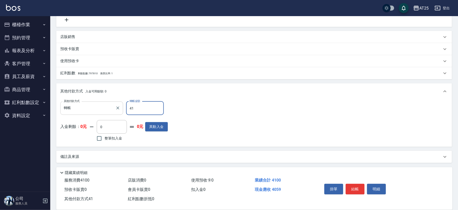
type input "360"
type input "4100"
type input "0"
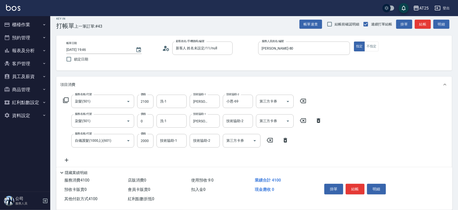
scroll to position [2, 0]
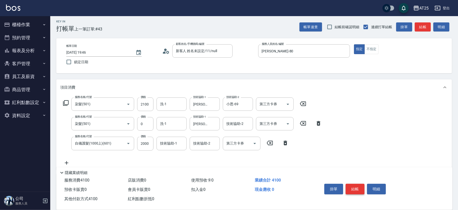
type input "4100"
click at [358, 183] on button "結帳" at bounding box center [355, 188] width 19 height 11
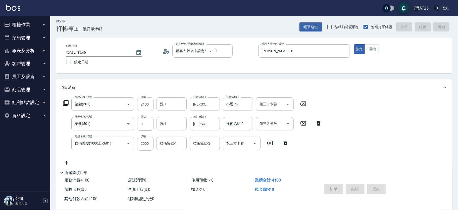
type input "2025/10/12 20:07"
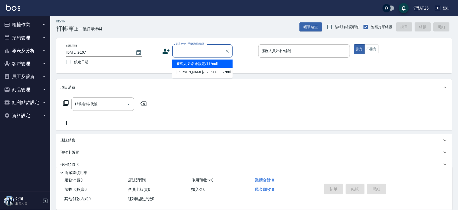
type input "新客人 姓名未設定/11/null"
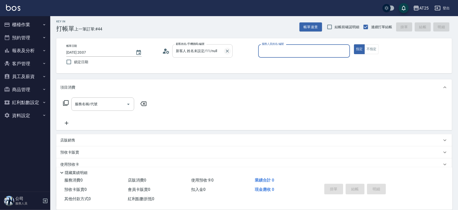
click at [228, 48] on icon "Clear" at bounding box center [227, 50] width 5 height 5
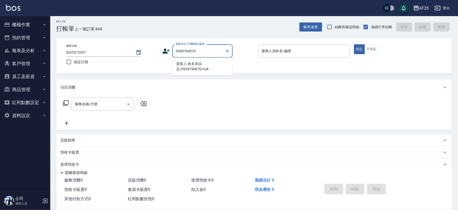
click at [201, 61] on li "新客人 姓名未設定/0938790870/null" at bounding box center [202, 67] width 60 height 14
type input "新客人 姓名未設定/0938790870/null"
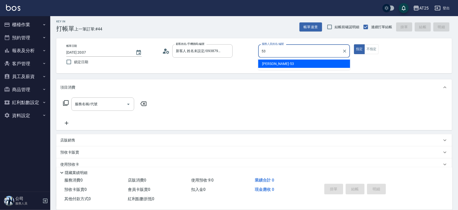
type input "Jerry-53"
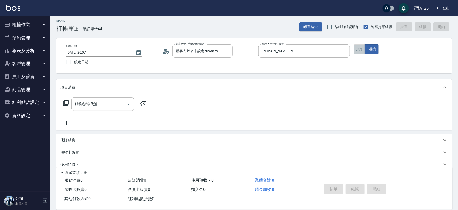
click at [363, 50] on button "指定" at bounding box center [359, 49] width 11 height 10
click at [86, 102] on div "服務名稱/代號 服務名稱/代號" at bounding box center [102, 103] width 63 height 13
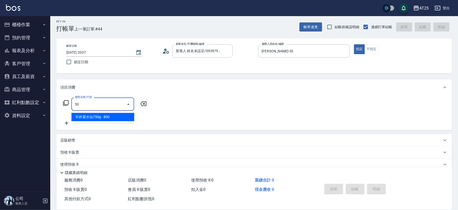
type input "501"
type input "100"
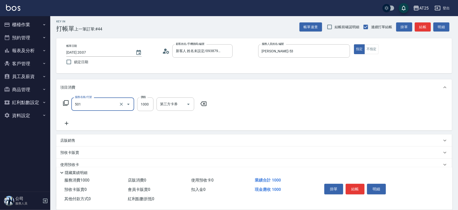
type input "染髮(501)"
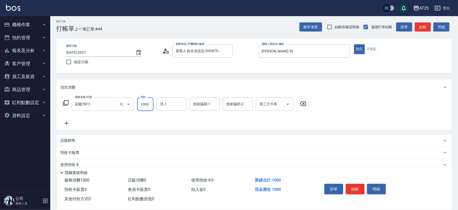
type input "0"
type input "15"
type input "10"
type input "1580"
type input "150"
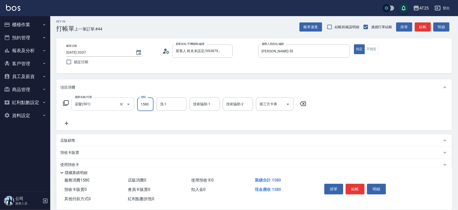
type input "1580"
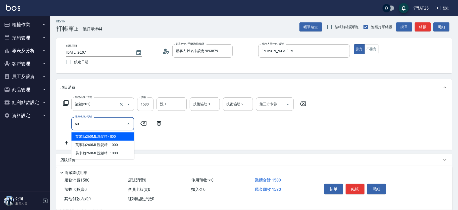
type input "601"
type input "250"
type input "自備護髮(1000上)(601)"
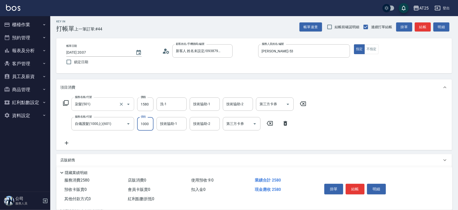
type input "150"
type input "2"
type input "160"
type input "24"
type input "180"
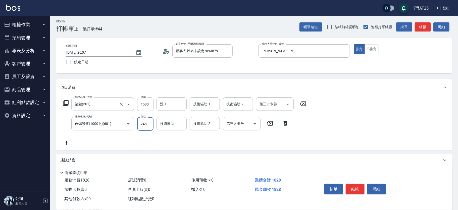
type input "2480"
type input "400"
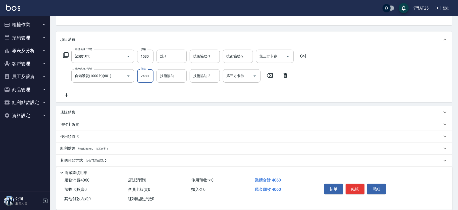
scroll to position [66, 0]
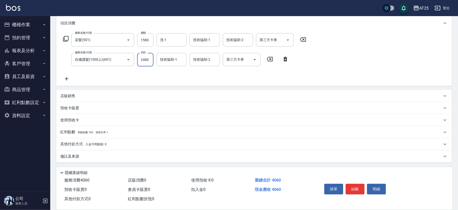
type input "2480"
click at [76, 95] on div "店販銷售" at bounding box center [251, 95] width 382 height 5
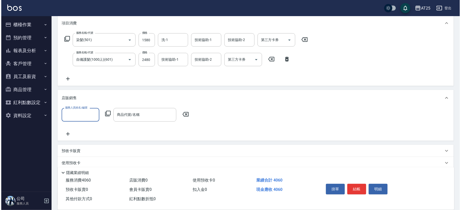
scroll to position [0, 0]
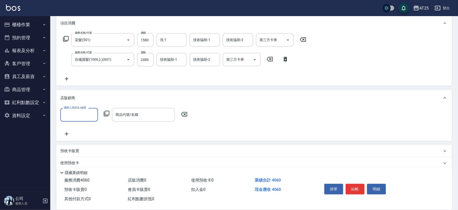
click at [78, 111] on input "服務人員姓名/編號" at bounding box center [79, 114] width 33 height 9
type input "Jerry-53"
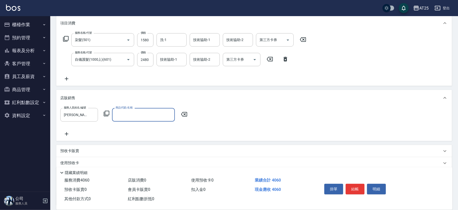
click at [109, 112] on icon at bounding box center [107, 113] width 6 height 6
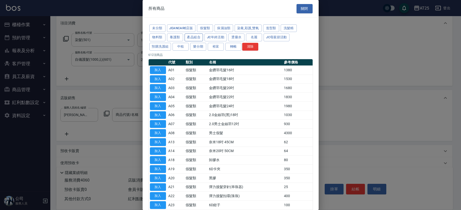
click at [197, 35] on button "產品組合" at bounding box center [193, 37] width 19 height 8
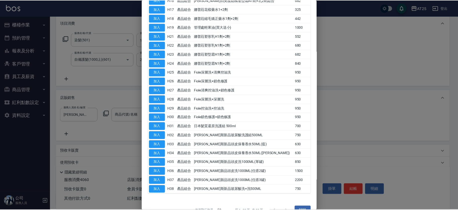
scroll to position [152, 0]
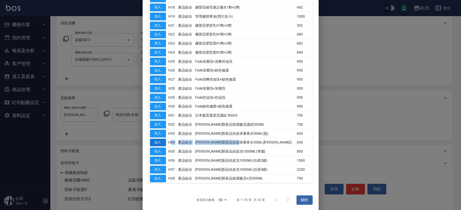
drag, startPoint x: 260, startPoint y: 141, endPoint x: 164, endPoint y: 142, distance: 96.0
click at [164, 142] on tr "加入 H34 產品組合 喬娜斯新品頭皮保養香水50ML(橘) 630" at bounding box center [230, 142] width 164 height 9
click at [158, 141] on button "加入" at bounding box center [158, 142] width 16 height 8
type input "喬娜斯新品頭皮保養香水50ML(橘)"
type input "460"
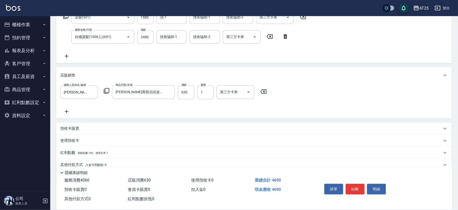
scroll to position [109, 0]
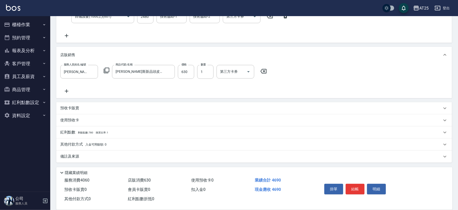
click at [115, 142] on div "其他付款方式 入金可用餘額: 0" at bounding box center [251, 144] width 382 height 6
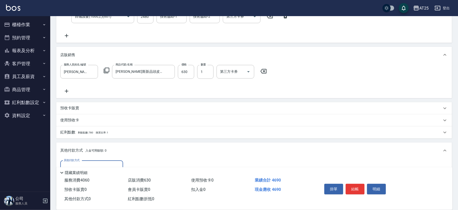
scroll to position [168, 0]
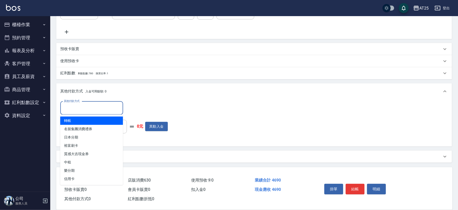
click at [99, 104] on input "其他付款方式" at bounding box center [92, 108] width 58 height 9
click at [99, 116] on ul "轉帳 名留集團消費禮券 日本分期 裕富刷卡 質感大吉現金券 中租 樂分期 信用卡" at bounding box center [91, 149] width 63 height 70
click at [94, 119] on span "轉帳" at bounding box center [91, 120] width 63 height 8
type input "轉帳"
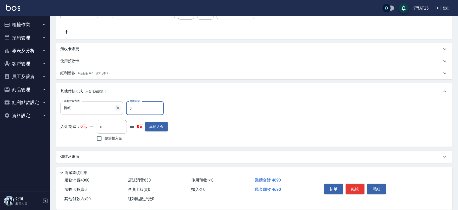
drag, startPoint x: 141, startPoint y: 102, endPoint x: 118, endPoint y: 106, distance: 23.4
click at [118, 106] on div "其他付款方式 轉帳 其他付款方式 轉帳金額 0 轉帳金額" at bounding box center [114, 108] width 108 height 14
type input "4690"
type input "0"
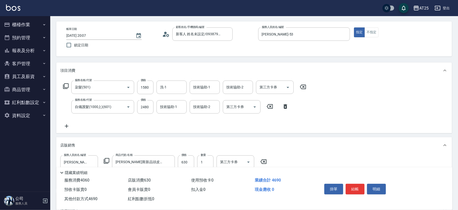
scroll to position [9, 0]
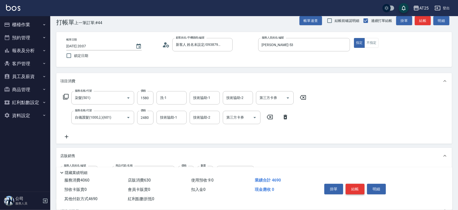
type input "4690"
click at [355, 188] on button "結帳" at bounding box center [355, 188] width 19 height 11
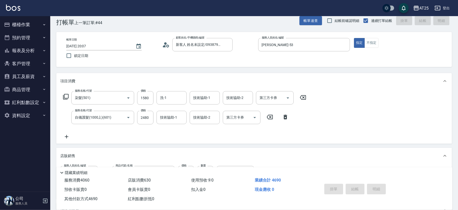
type input "2025/10/12 20:21"
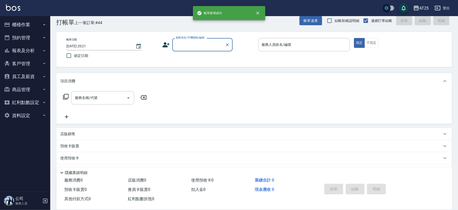
scroll to position [0, 0]
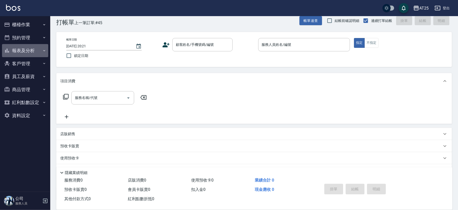
click at [14, 46] on button "報表及分析" at bounding box center [25, 50] width 46 height 13
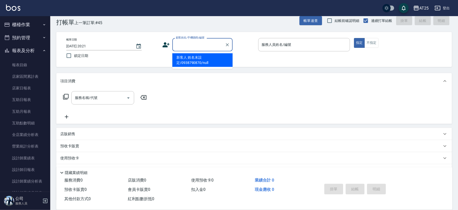
click at [197, 42] on input "顧客姓名/手機號碼/編號" at bounding box center [199, 44] width 48 height 9
type input "11"
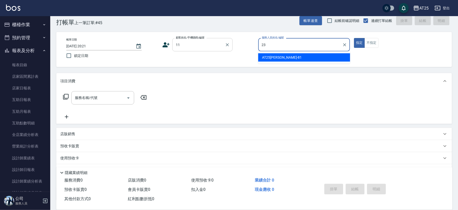
type input "Emma-23"
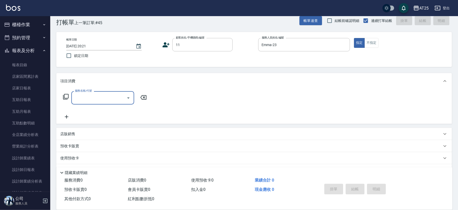
type input "新客人 姓名未設定/11/null"
type input "501"
type input "100"
type input "染髮(501)"
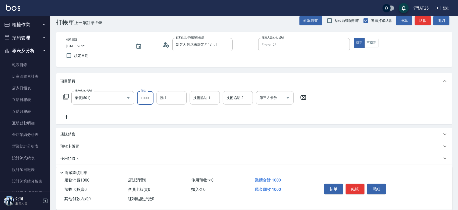
type input "0"
type input "350"
type input "3500"
type input "游惠文-61"
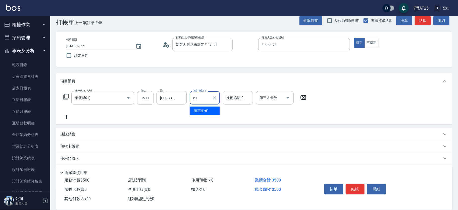
type input "游惠文-61"
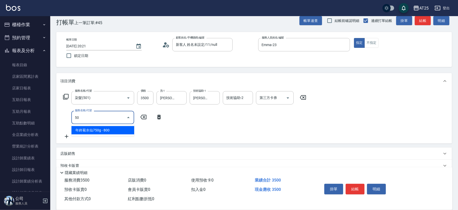
type input "502"
type input "400"
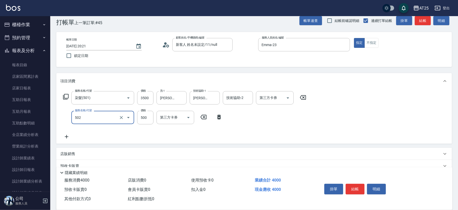
type input "漂髮(502)"
type input "350"
type input "0"
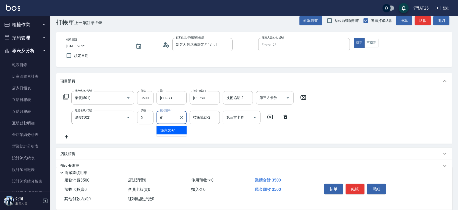
type input "游惠文-61"
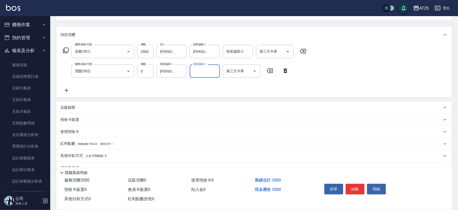
scroll to position [66, 0]
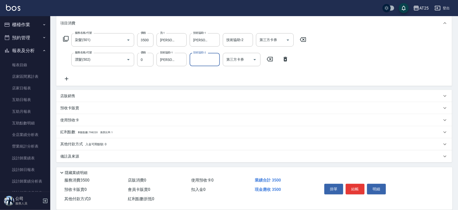
click at [119, 142] on div "其他付款方式 入金可用餘額: 0" at bounding box center [251, 144] width 382 height 6
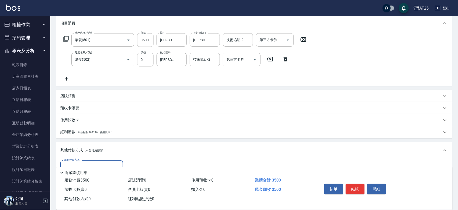
scroll to position [0, 0]
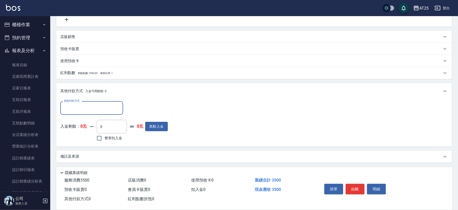
click at [87, 107] on input "其他付款方式" at bounding box center [92, 107] width 58 height 9
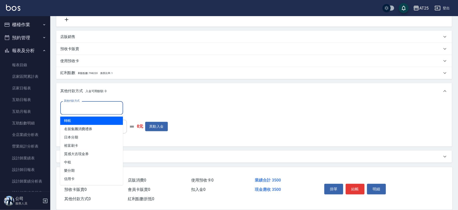
click at [84, 116] on span "轉帳" at bounding box center [91, 120] width 63 height 8
type input "轉帳"
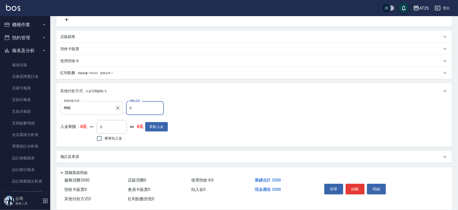
drag, startPoint x: 135, startPoint y: 110, endPoint x: 120, endPoint y: 109, distance: 15.4
click at [120, 109] on div "其他付款方式 轉帳 其他付款方式 轉帳金額 0 轉帳金額" at bounding box center [114, 108] width 108 height 14
type input "340"
type input "35"
type input "310"
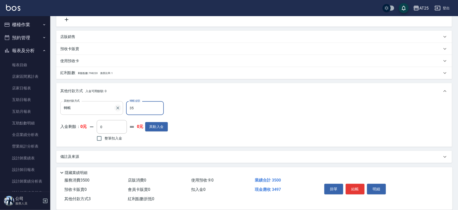
type input "350"
type input "0"
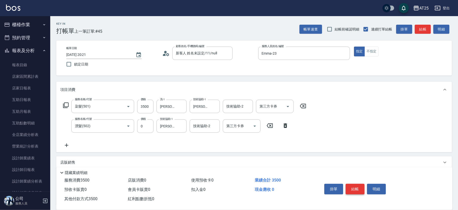
type input "3500"
click at [362, 186] on button "結帳" at bounding box center [355, 188] width 19 height 11
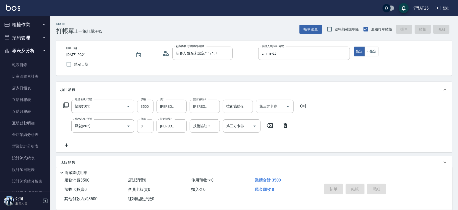
type input "2025/10/12 20:40"
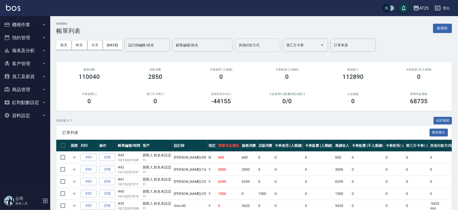
click at [273, 44] on input "其他付款方式" at bounding box center [257, 45] width 41 height 9
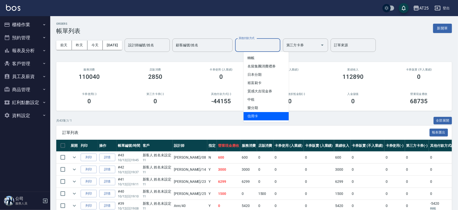
click at [265, 116] on span "信用卡" at bounding box center [265, 116] width 45 height 8
type input "信用卡"
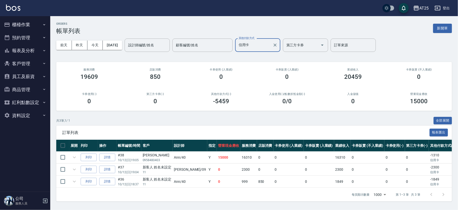
scroll to position [2, 0]
click at [278, 44] on icon "Clear" at bounding box center [275, 44] width 5 height 5
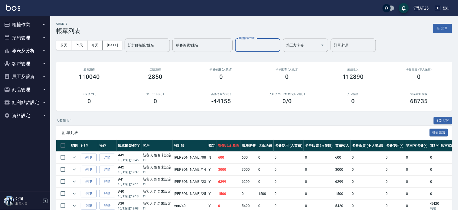
click at [28, 28] on button "櫃檯作業" at bounding box center [25, 24] width 46 height 13
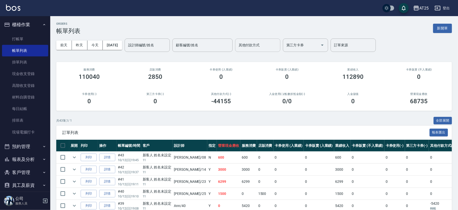
click at [267, 43] on input "其他付款方式" at bounding box center [257, 45] width 41 height 9
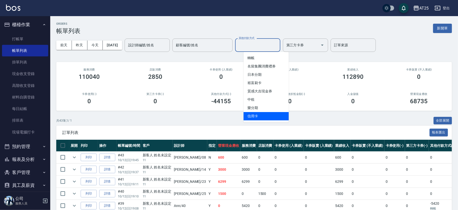
click at [257, 119] on span "信用卡" at bounding box center [265, 116] width 45 height 8
type input "信用卡"
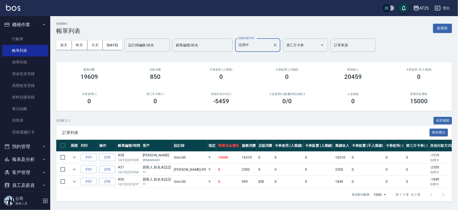
drag, startPoint x: 216, startPoint y: 157, endPoint x: 224, endPoint y: 156, distance: 8.3
click at [231, 157] on tr "列印 詳情 #38 10/12 (日) 19:05 [PERSON_NAME]0958480403 Ann /40 Y 15000 16310 0 0 0 1…" at bounding box center [293, 157] width 474 height 12
click at [107, 156] on link "詳情" at bounding box center [107, 157] width 16 height 8
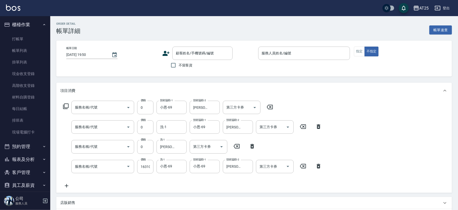
type input "[DATE] 19:05"
type input "Ann-40"
type input "1500"
type input "漂髮(502)"
type input "染髮(501)"
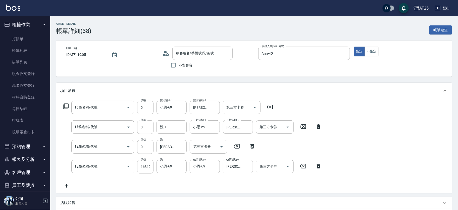
type input "洗髮(201)"
type input "羽毛捲髮(708)"
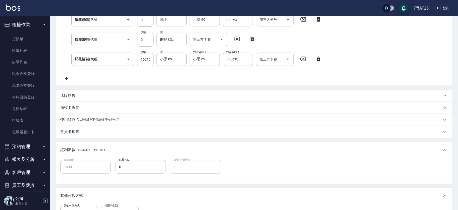
type input "[PERSON_NAME]/0958480403/null"
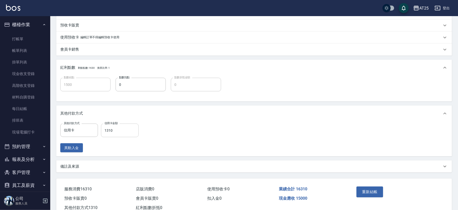
click at [125, 129] on input "1310" at bounding box center [120, 130] width 38 height 14
type input "0"
type input "1630"
drag, startPoint x: 118, startPoint y: 131, endPoint x: 78, endPoint y: 129, distance: 39.7
click at [78, 129] on div "其他付款方式 信用卡 其他付款方式 信用卡金額 0 信用卡金額" at bounding box center [100, 130] width 81 height 14
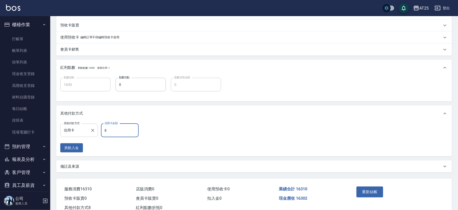
type input "80"
type input "1620"
type input "800"
type input "830"
type input "8000"
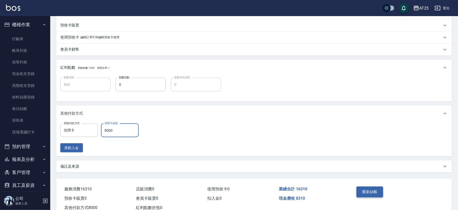
click at [362, 189] on button "重新結帳" at bounding box center [370, 191] width 27 height 11
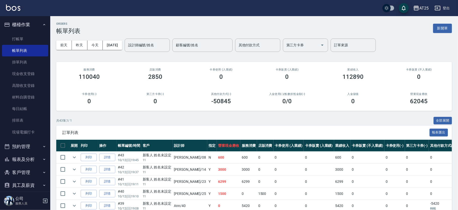
drag, startPoint x: 262, startPoint y: 34, endPoint x: 262, endPoint y: 40, distance: 5.8
click at [262, 37] on div "[DATE] [DATE] [DATE] [DATE] 設計師編號/姓名 設計師編號/姓名 顧客編號/姓名 顧客編號/姓名 其他付款方式 其他付款方式 第三方…" at bounding box center [254, 44] width 396 height 21
click at [262, 41] on input "其他付款方式" at bounding box center [257, 45] width 41 height 9
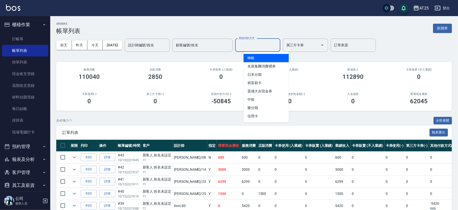
click at [271, 63] on ul "轉帳 名留集團消費禮券 日本分期 裕富刷卡 質感大吉現金券 中租 樂分期 信用卡" at bounding box center [265, 87] width 45 height 70
click at [267, 60] on span "轉帳" at bounding box center [265, 58] width 45 height 8
type input "轉帳"
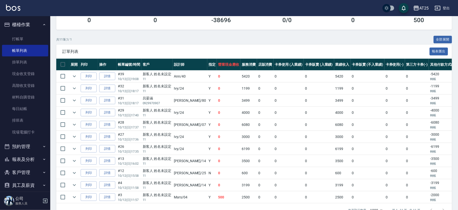
scroll to position [98, 0]
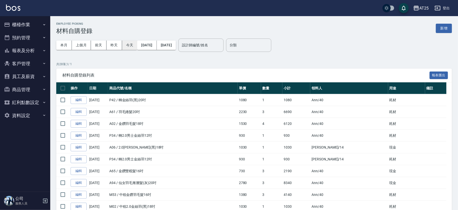
click at [131, 46] on button "今天" at bounding box center [129, 44] width 15 height 9
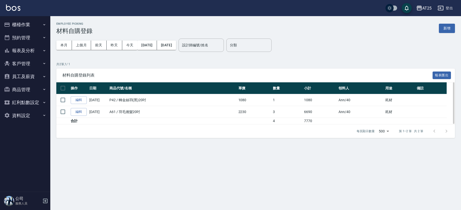
drag, startPoint x: 162, startPoint y: 118, endPoint x: 192, endPoint y: 119, distance: 30.5
click at [176, 118] on tbody "編輯 [DATE] P42 / 轉金絲羽(黑)20吋 1080 1 1080 Ann /40 耗材 編輯 [DATE] A61 / 羽毛捲髮20吋 2230 …" at bounding box center [255, 109] width 398 height 30
click at [191, 118] on td at bounding box center [172, 121] width 129 height 7
drag, startPoint x: 116, startPoint y: 113, endPoint x: 104, endPoint y: 112, distance: 11.6
click at [123, 113] on td "A61 / 羽毛捲髮20吋" at bounding box center [172, 112] width 129 height 12
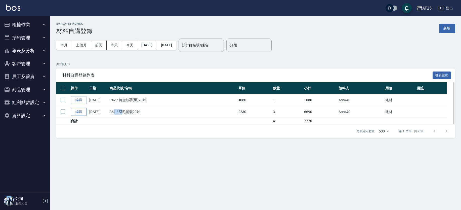
click at [77, 111] on link "編輯" at bounding box center [79, 112] width 16 height 8
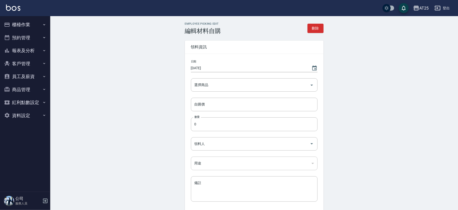
type input "羽毛捲髮20吋"
type input "2230"
type input "3"
type input "Ann"
drag, startPoint x: 204, startPoint y: 150, endPoint x: 205, endPoint y: 145, distance: 4.7
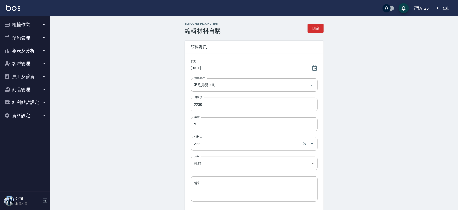
click at [204, 149] on div "Ann 領料人" at bounding box center [254, 143] width 127 height 13
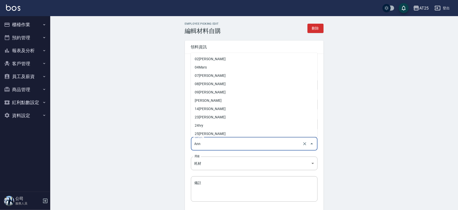
scroll to position [34, 0]
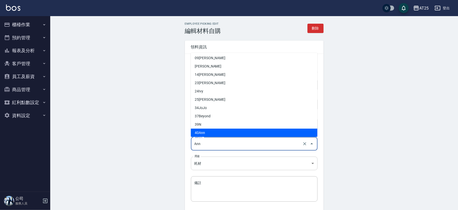
click at [210, 163] on body "AT25 登出 櫃檯作業 打帳單 帳單列表 掛單列表 現金收支登錄 高階收支登錄 材料自購登錄 每日結帳 排班表 現場電腦打卡 預約管理 預約管理 單日預約紀…" at bounding box center [229, 124] width 458 height 248
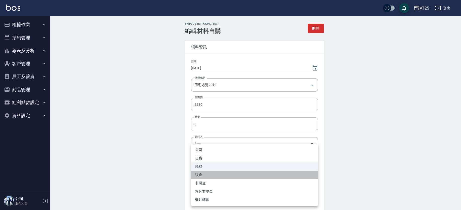
click at [207, 173] on li "現金" at bounding box center [254, 174] width 127 height 8
type input "現金"
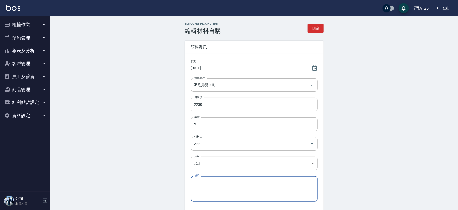
scroll to position [39, 0]
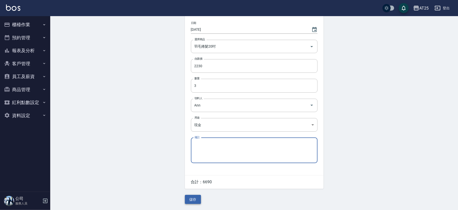
click at [195, 199] on button "儲存" at bounding box center [193, 198] width 16 height 9
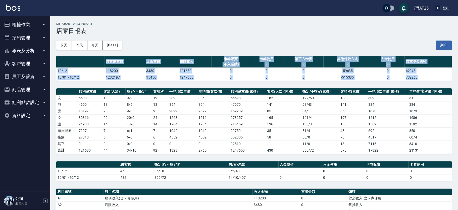
drag, startPoint x: 458, startPoint y: 39, endPoint x: 460, endPoint y: 93, distance: 53.6
click at [458, 98] on html "AT25 登出 櫃檯作業 打帳單 帳單列表 掛單列表 現金收支登錄 高階收支登錄 材料自購登錄 每日結帳 排班表 現場電腦打卡 預約管理 預約管理 單日預約紀…" at bounding box center [229, 172] width 458 height 345
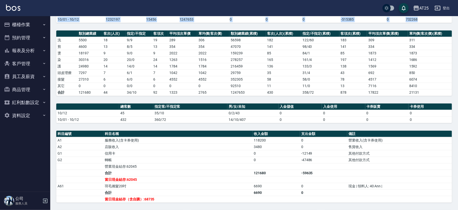
scroll to position [55, 0]
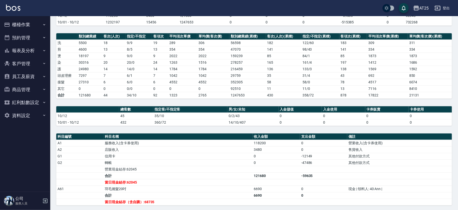
click at [211, 139] on td "服務收入(含卡券使用)" at bounding box center [178, 142] width 149 height 7
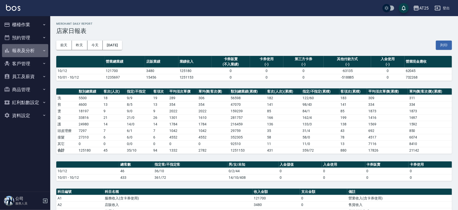
click at [37, 49] on button "報表及分析" at bounding box center [25, 50] width 46 height 13
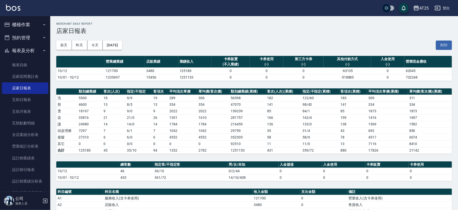
drag, startPoint x: 50, startPoint y: 32, endPoint x: 50, endPoint y: 44, distance: 12.6
click at [50, 44] on div "櫃檯作業 打帳單 帳單列表 掛單列表 現金收支登錄 高階收支登錄 材料自購登錄 每日結帳 排班表 現場電腦打卡 預約管理 預約管理 單日預約紀錄 單週預約紀錄…" at bounding box center [25, 112] width 51 height 193
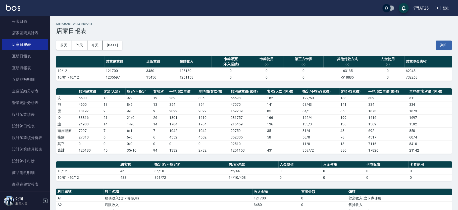
scroll to position [44, 0]
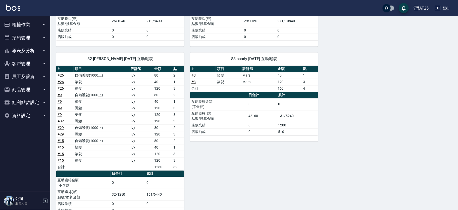
scroll to position [477, 0]
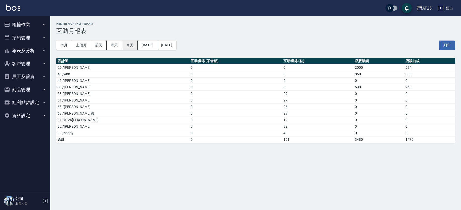
click at [132, 44] on button "今天" at bounding box center [130, 44] width 16 height 9
drag, startPoint x: 273, startPoint y: 94, endPoint x: 217, endPoint y: 95, distance: 56.6
click at [217, 95] on tr "58 /[PERSON_NAME] 0 29 0 0" at bounding box center [255, 93] width 398 height 7
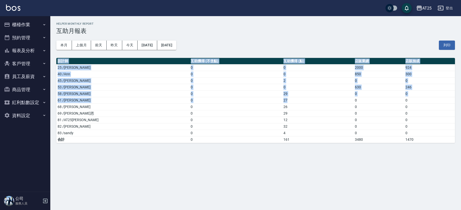
drag, startPoint x: 265, startPoint y: 99, endPoint x: 56, endPoint y: 103, distance: 209.1
click at [56, 103] on div "AT25 [DATE] - [DATE] 互助月報表 列印時間： [DATE][PHONE_NUMBER]:47 Helper Monthly Report …" at bounding box center [255, 82] width 410 height 133
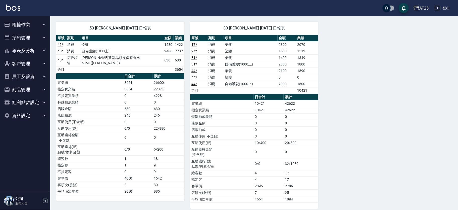
scroll to position [732, 0]
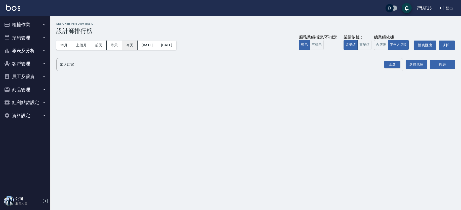
click at [132, 47] on button "今天" at bounding box center [130, 44] width 16 height 9
click at [365, 45] on button "實業績" at bounding box center [364, 45] width 14 height 10
click at [393, 68] on div "全選" at bounding box center [392, 65] width 16 height 8
click at [433, 64] on button "搜尋" at bounding box center [441, 64] width 25 height 9
